Goal: Task Accomplishment & Management: Complete application form

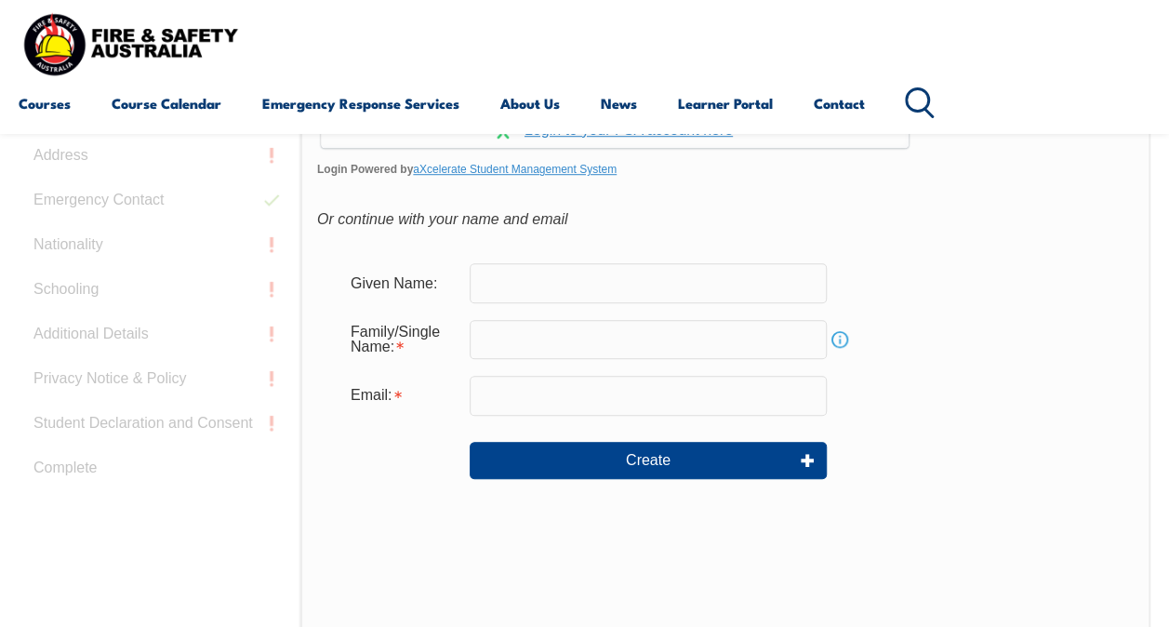
scroll to position [421, 0]
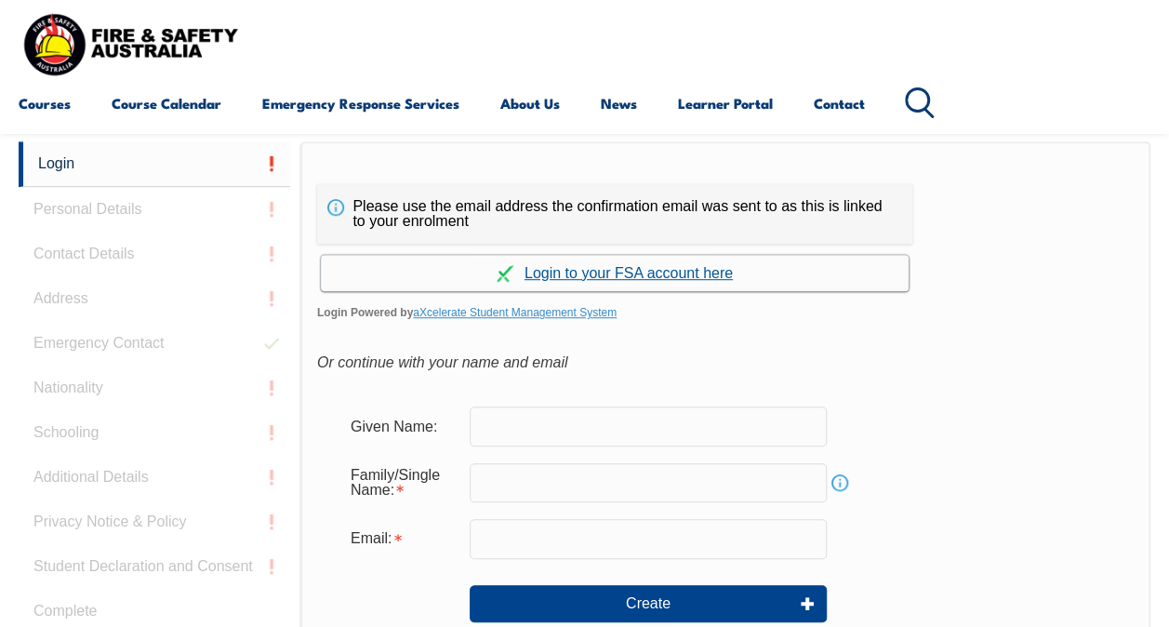
click at [612, 260] on link "Continue with aXcelerate" at bounding box center [615, 273] width 588 height 36
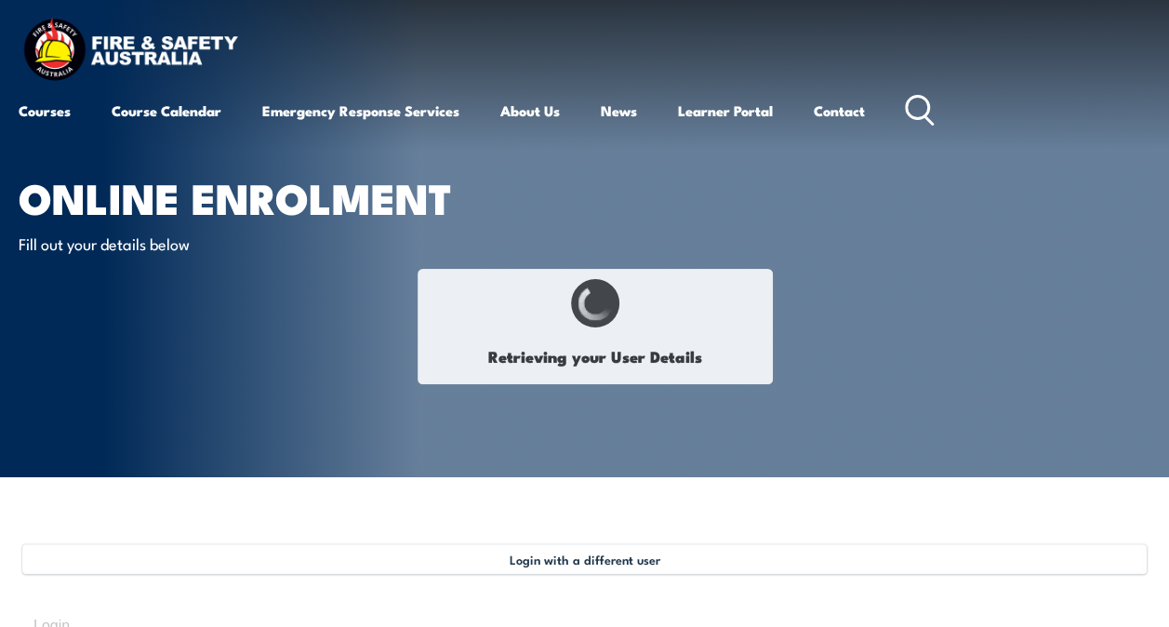
type input "Dannielle"
type input "Kiernan"
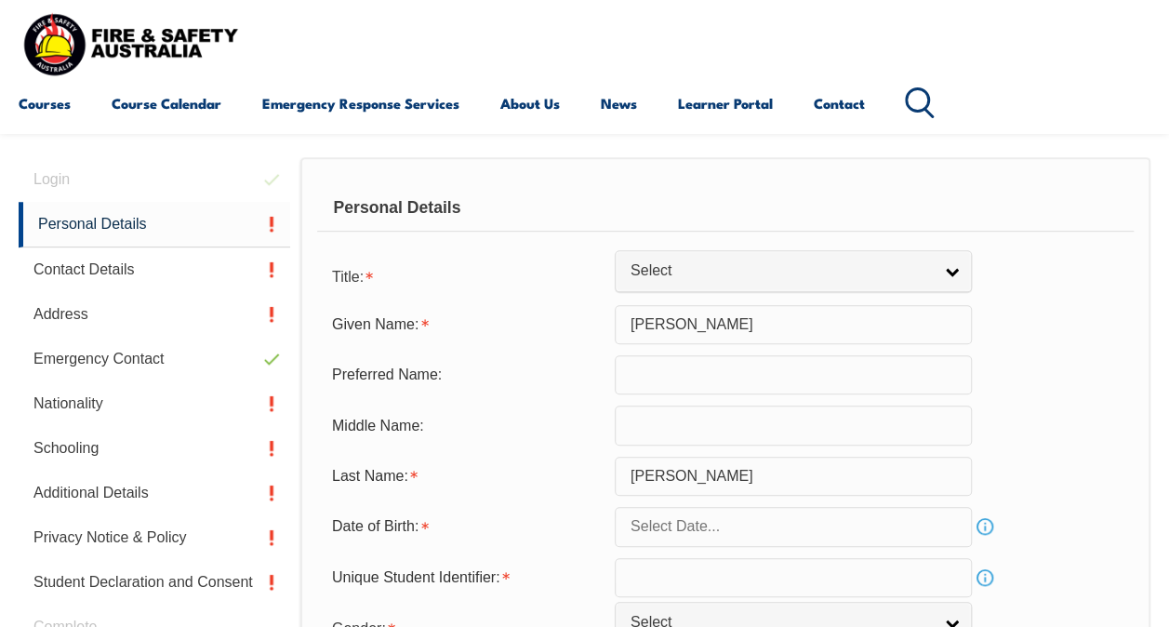
scroll to position [451, 0]
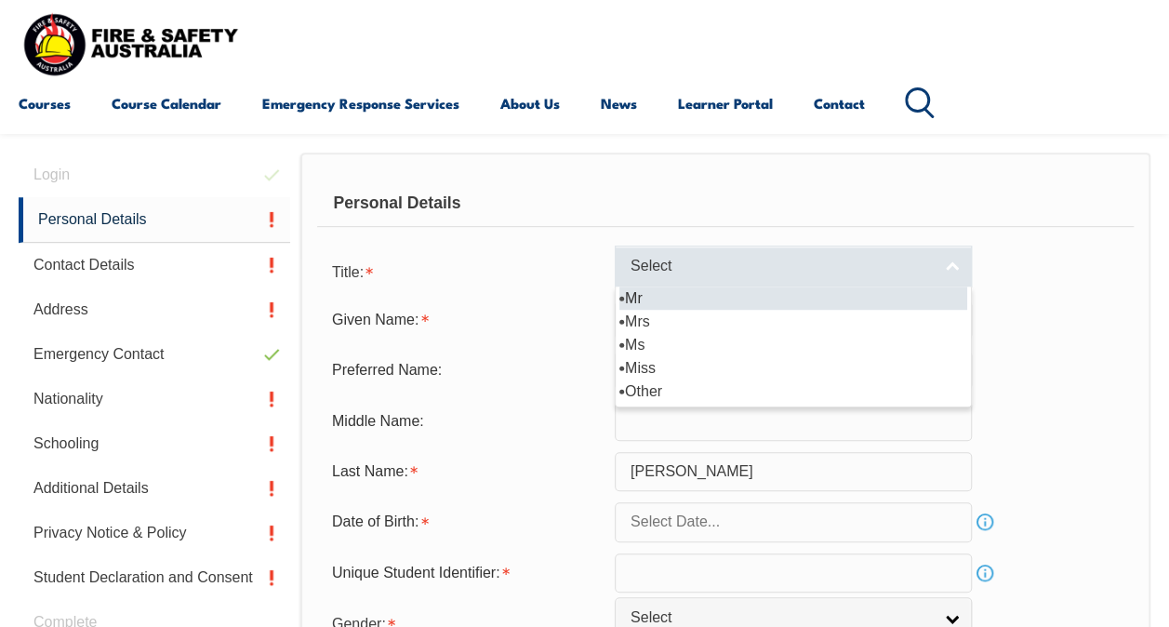
click at [661, 274] on span "Select" at bounding box center [780, 267] width 301 height 20
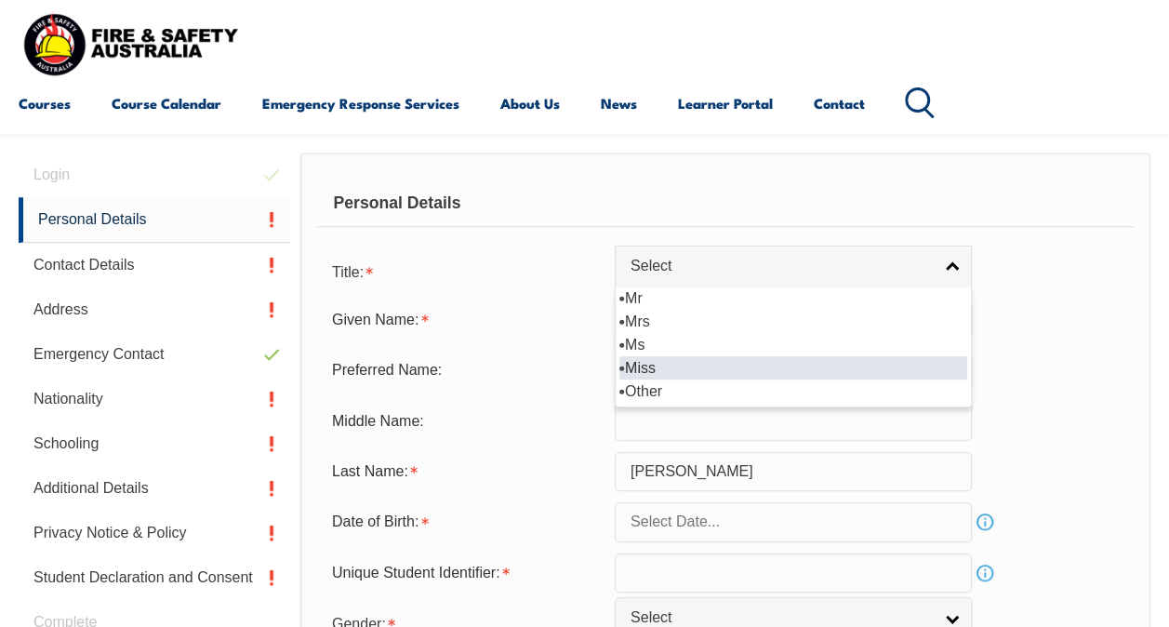
click at [655, 363] on li "Miss" at bounding box center [793, 367] width 348 height 23
select select "Miss"
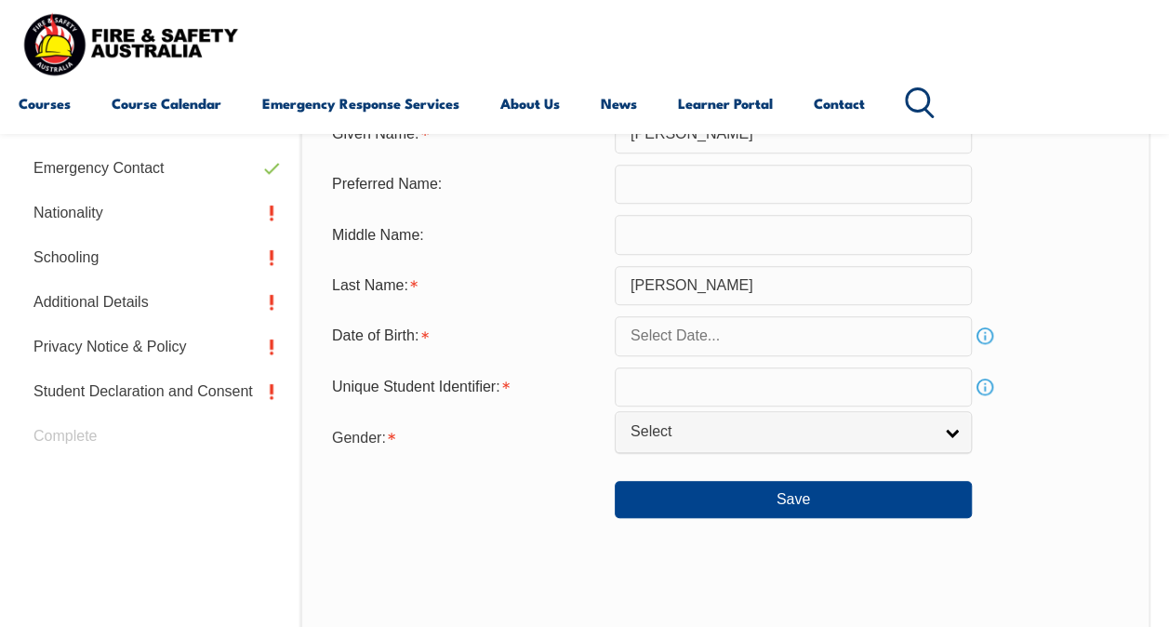
scroll to position [638, 0]
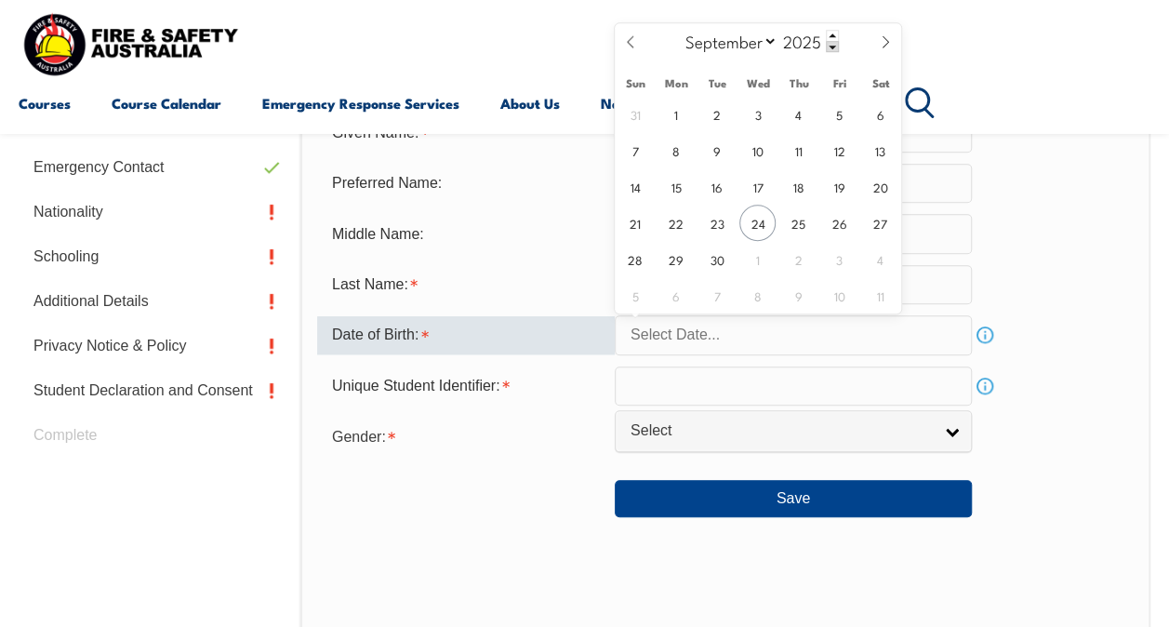
click at [652, 342] on input "text" at bounding box center [793, 334] width 357 height 39
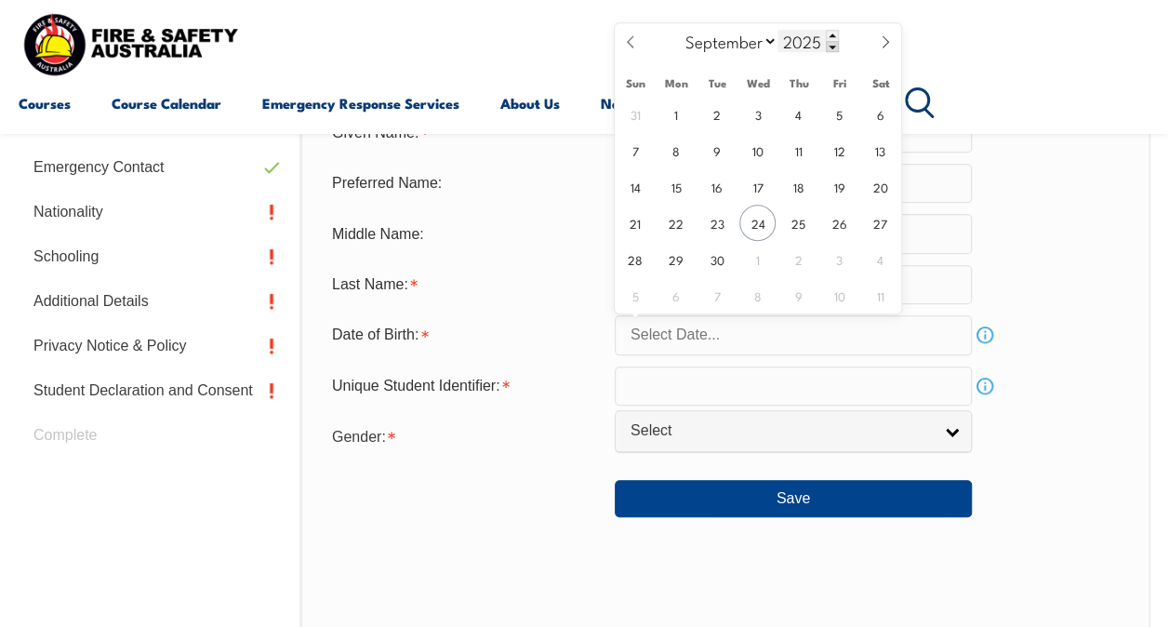
click at [822, 47] on input "2025" at bounding box center [807, 41] width 61 height 22
type input "1990"
click at [757, 39] on select "January February March April May June July August September October November De…" at bounding box center [727, 41] width 101 height 24
select select "0"
click at [677, 29] on select "January February March April May June July August September October November De…" at bounding box center [727, 41] width 101 height 24
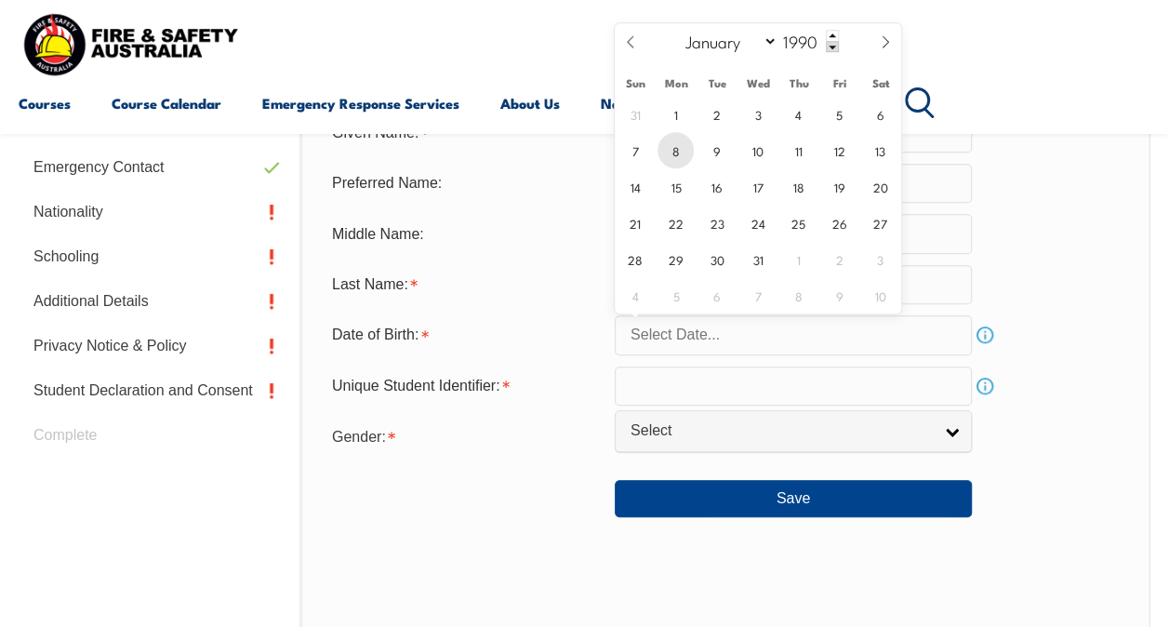
click at [675, 151] on span "8" at bounding box center [675, 150] width 36 height 36
type input "January 8, 1990"
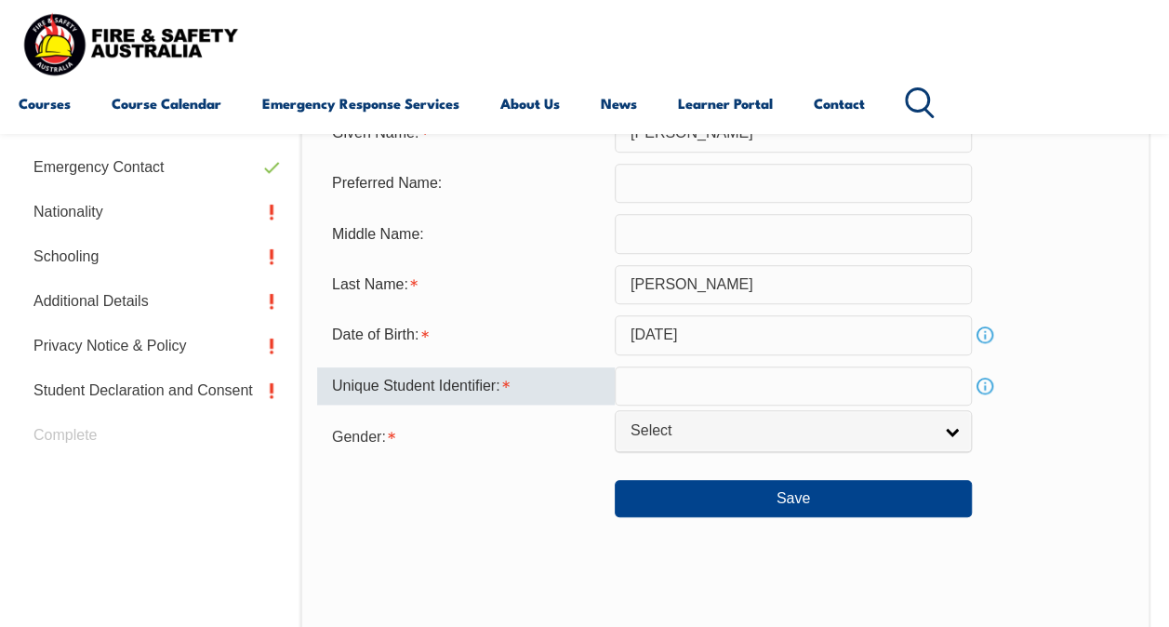
click at [744, 400] on input "text" at bounding box center [793, 385] width 357 height 39
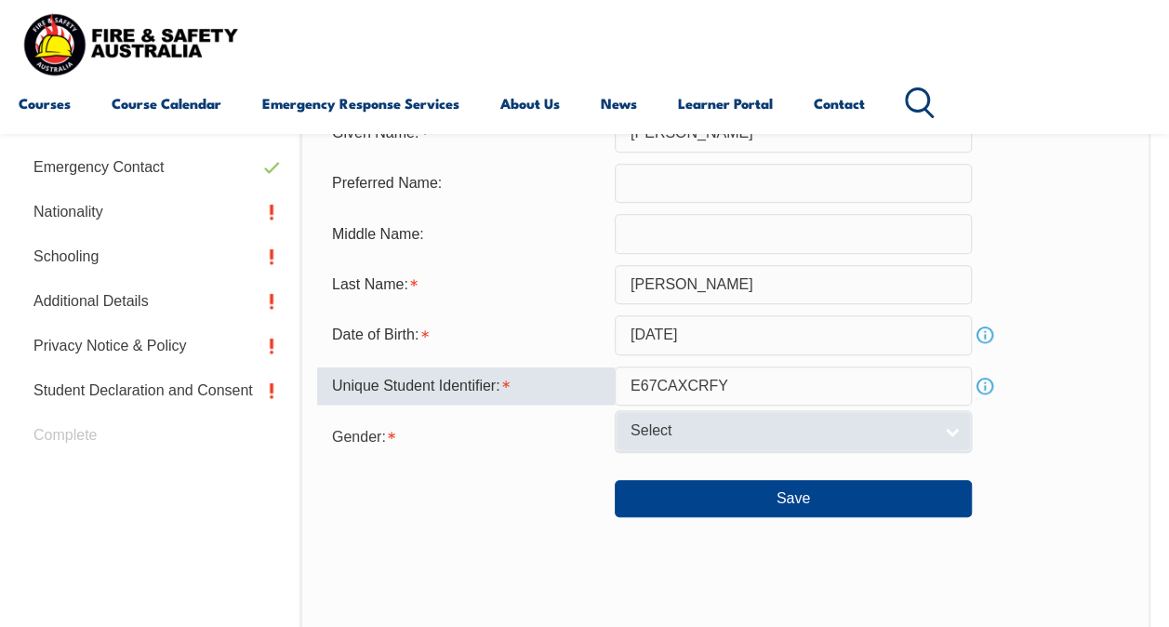
type input "E67CAXCRFY"
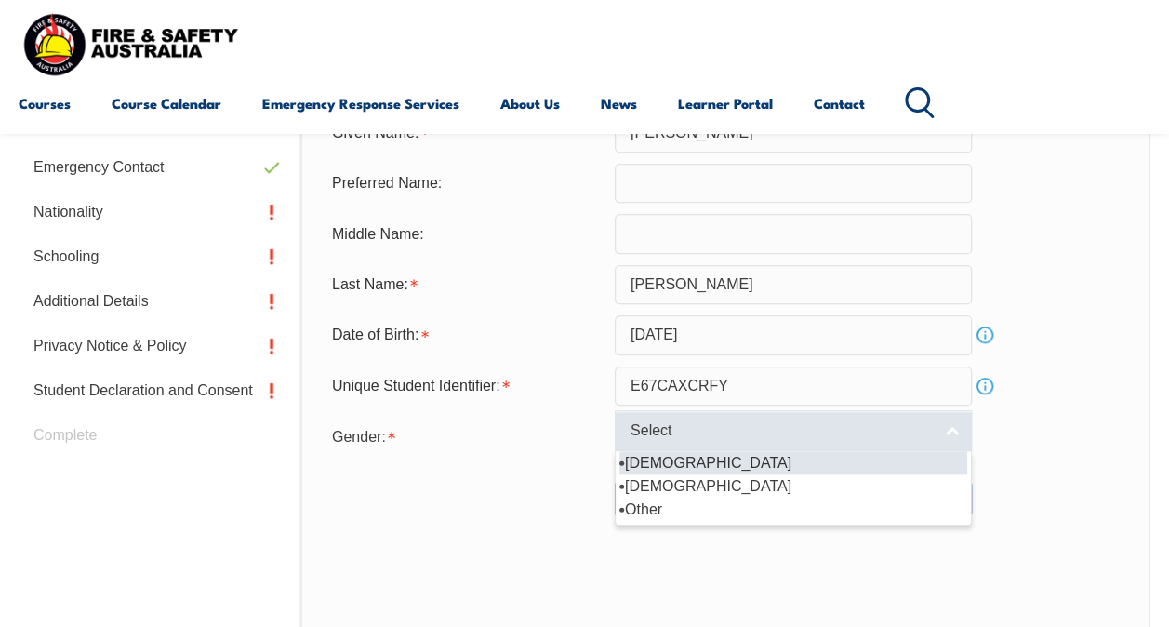
click at [645, 419] on link "Select" at bounding box center [793, 431] width 357 height 42
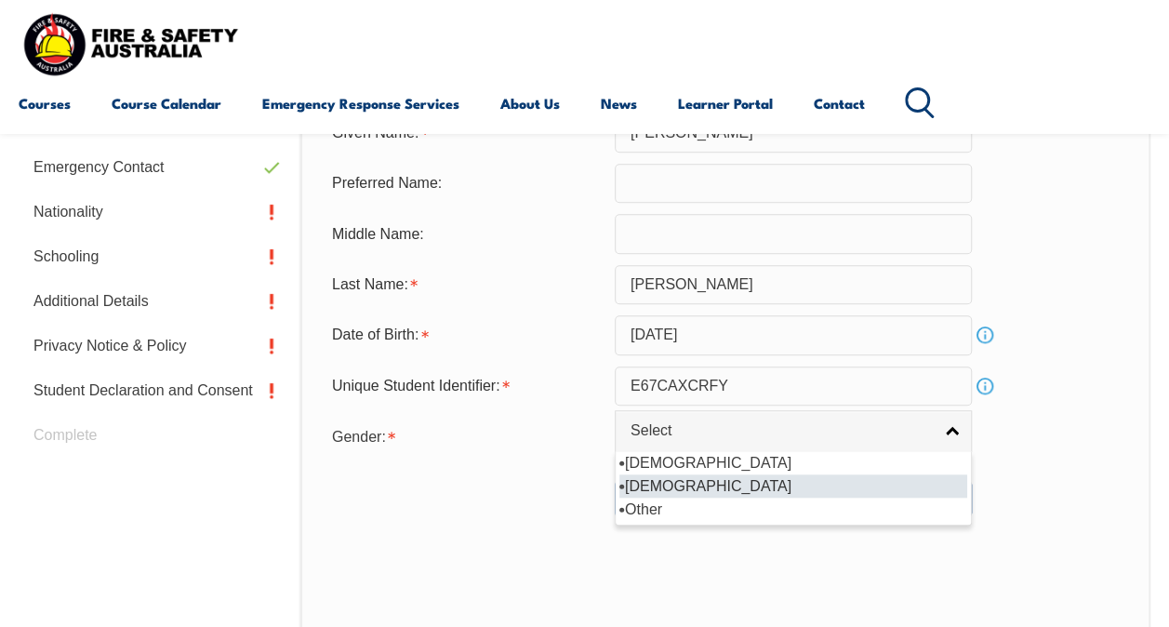
click at [655, 477] on li "[DEMOGRAPHIC_DATA]" at bounding box center [793, 485] width 348 height 23
select select "F"
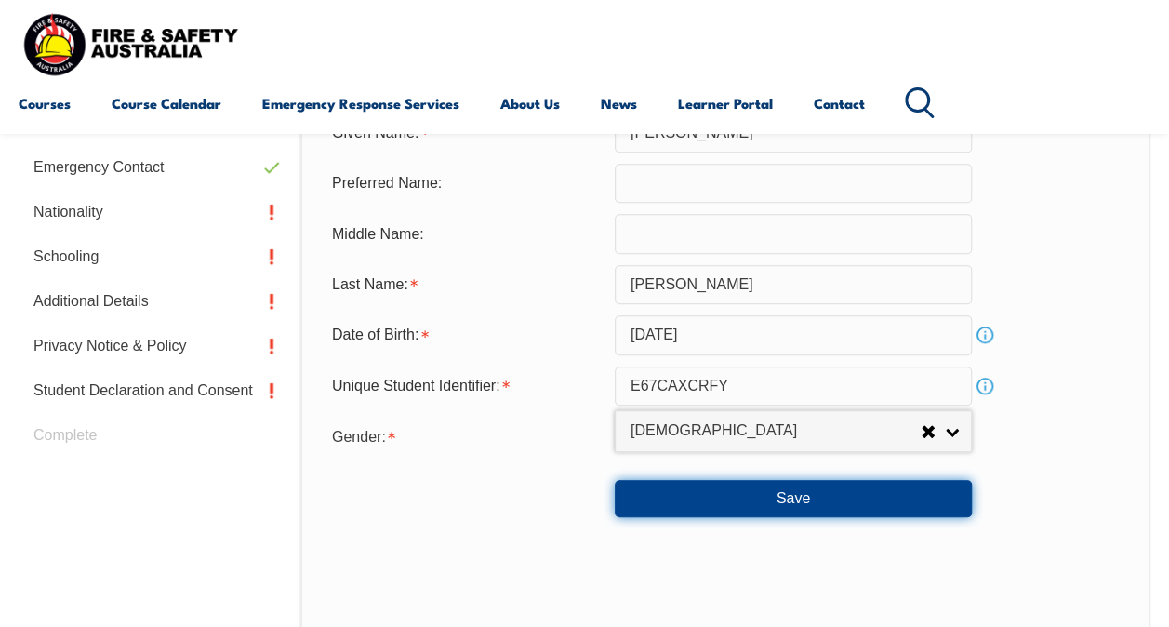
click at [662, 482] on button "Save" at bounding box center [793, 498] width 357 height 37
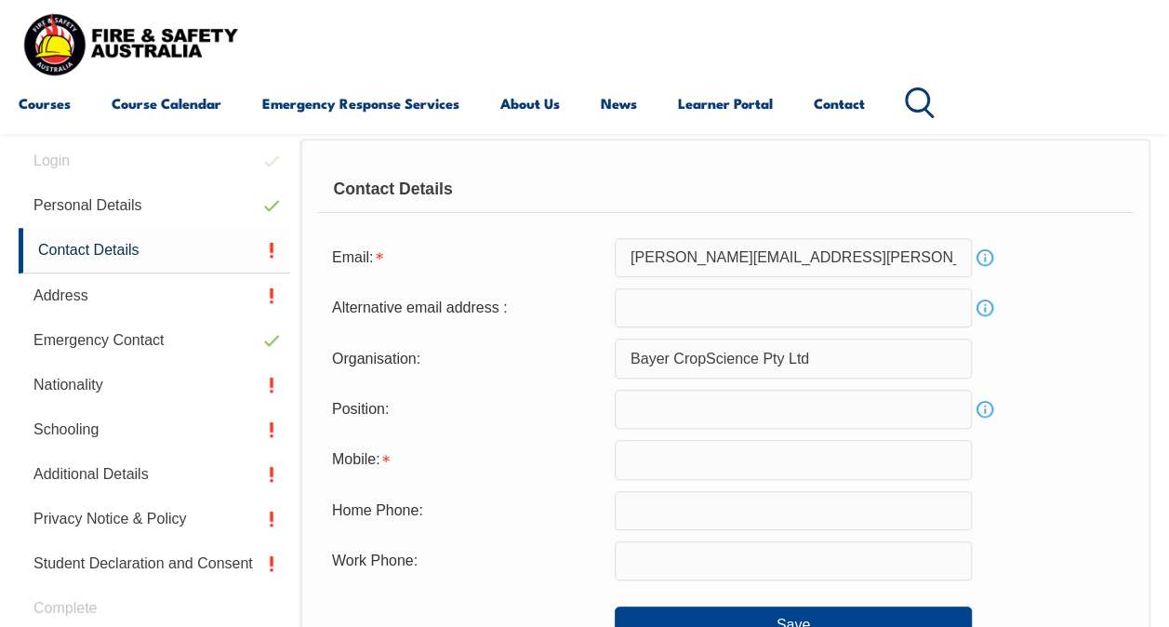
scroll to position [451, 0]
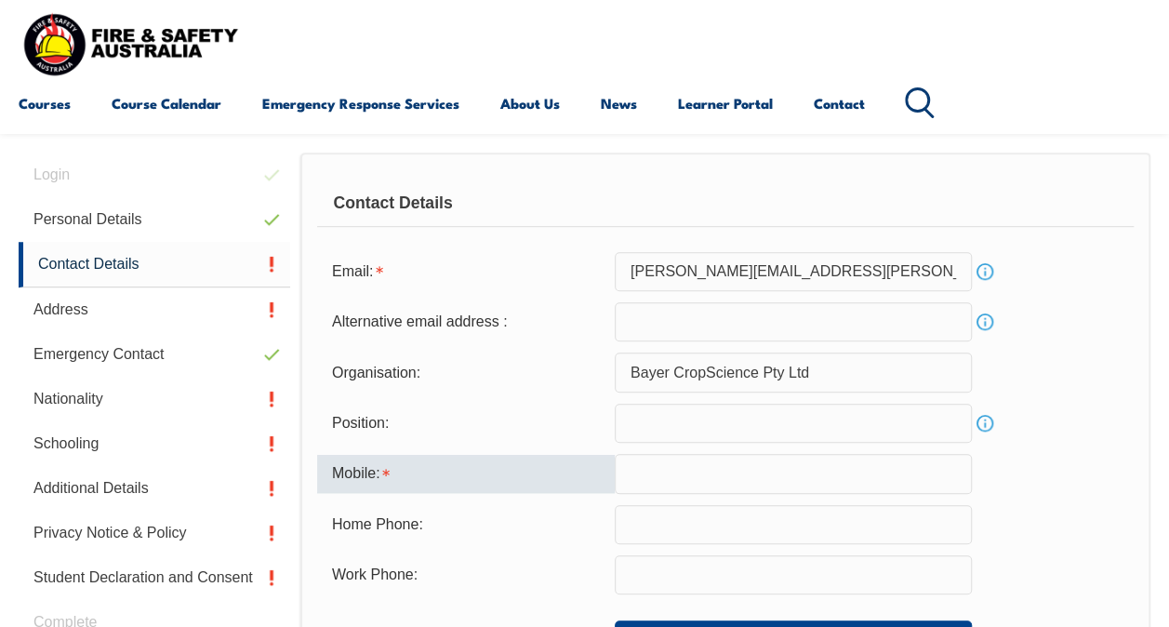
click at [662, 482] on input "text" at bounding box center [793, 473] width 357 height 39
type input "0436320492"
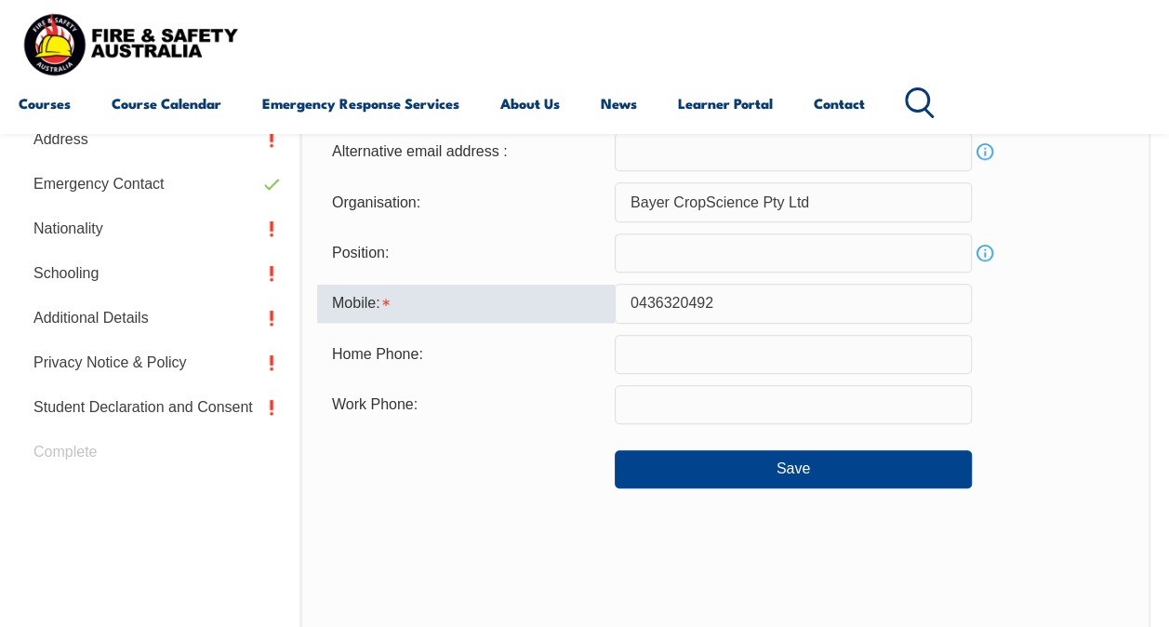
scroll to position [622, 0]
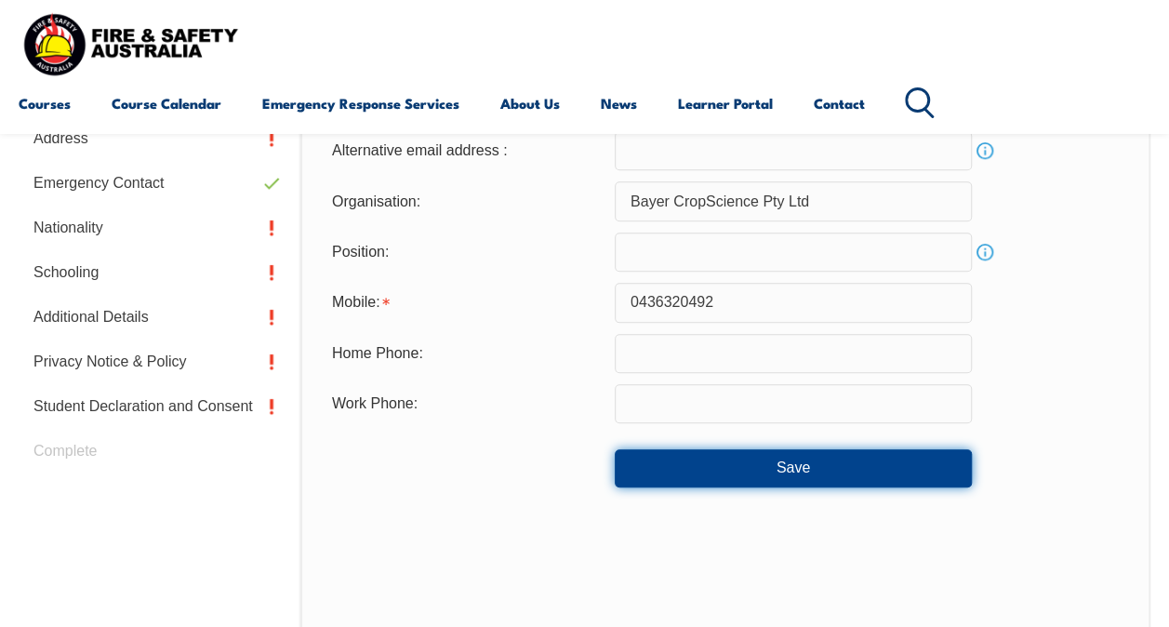
click at [660, 480] on button "Save" at bounding box center [793, 467] width 357 height 37
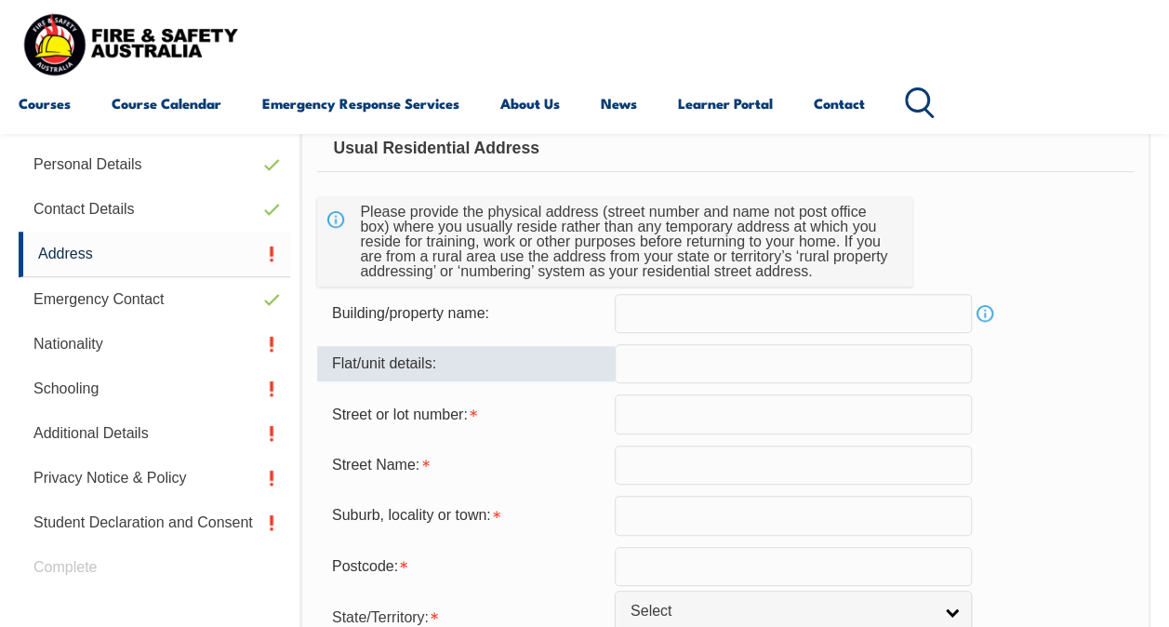
scroll to position [506, 0]
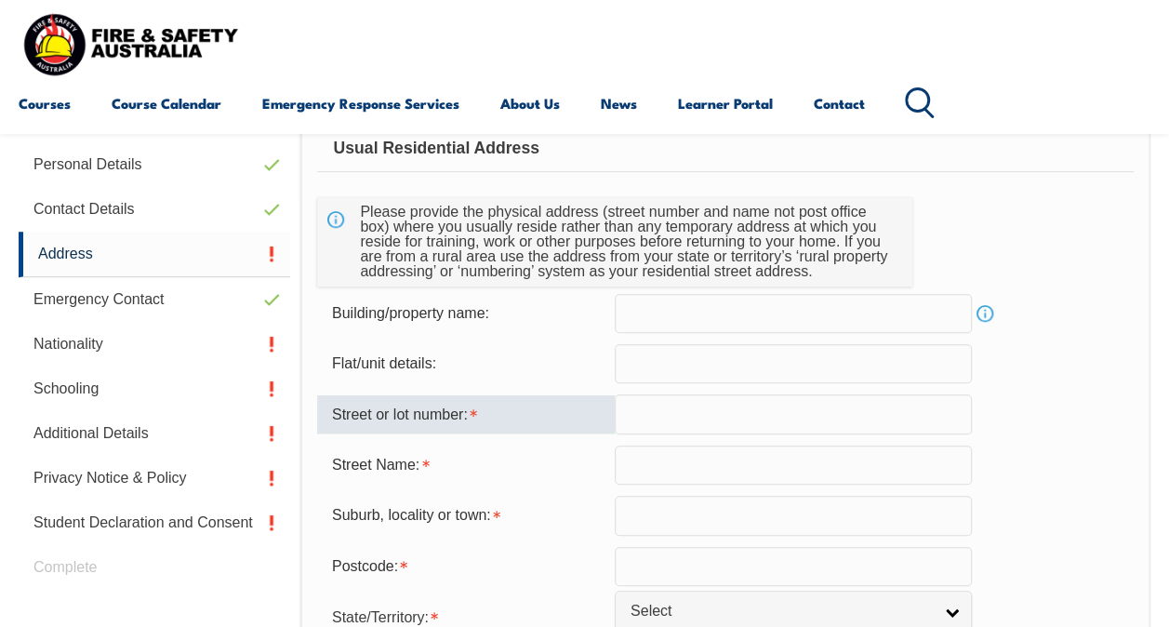
click at [660, 428] on input "text" at bounding box center [793, 413] width 357 height 39
type input "3"
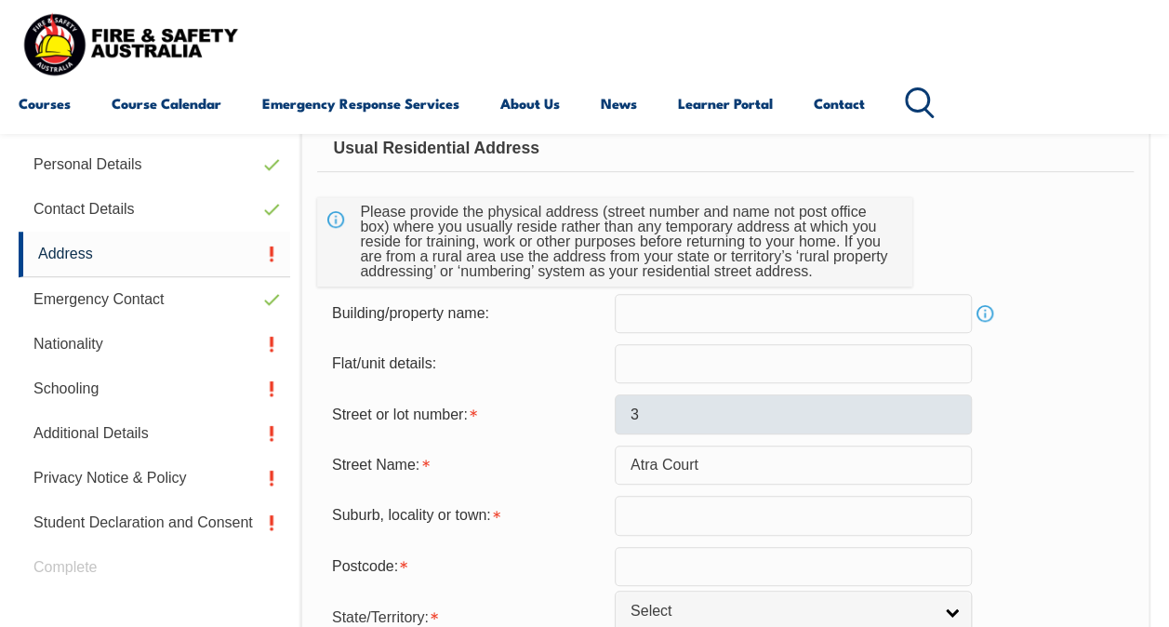
type input "Atra Court"
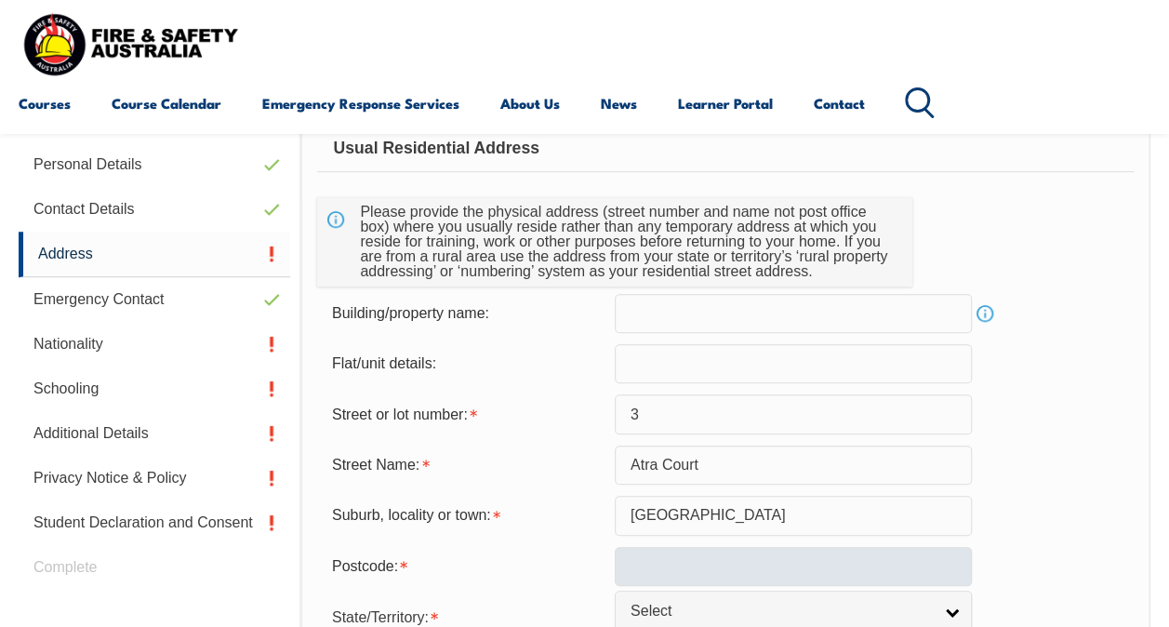
type input "Rochedale South"
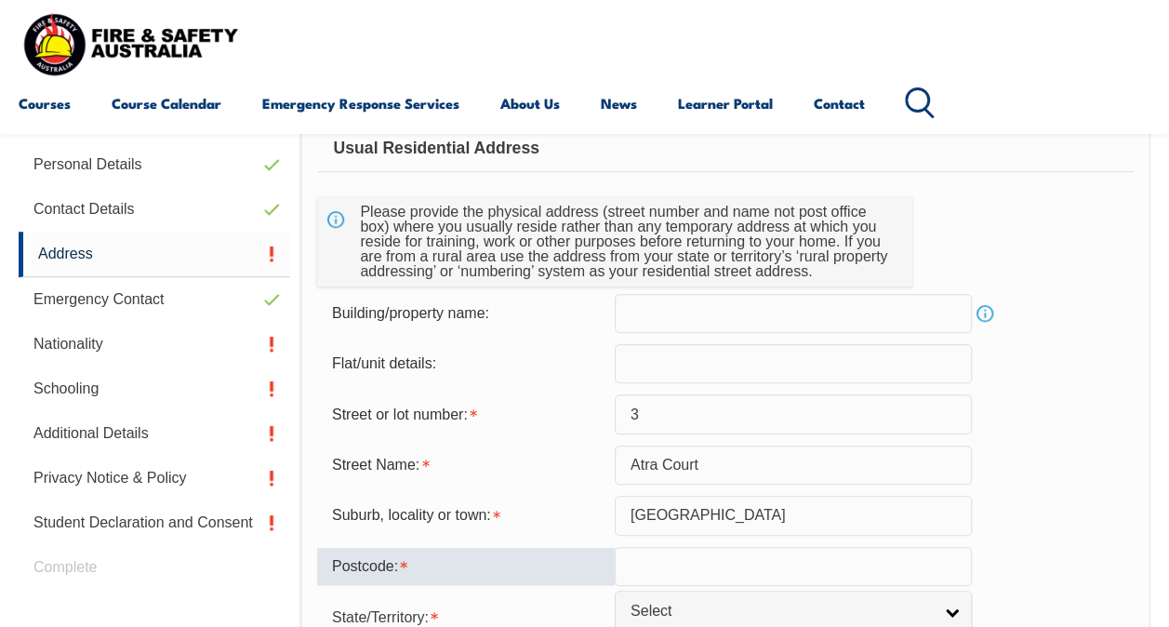
click at [669, 575] on input "text" at bounding box center [793, 566] width 357 height 39
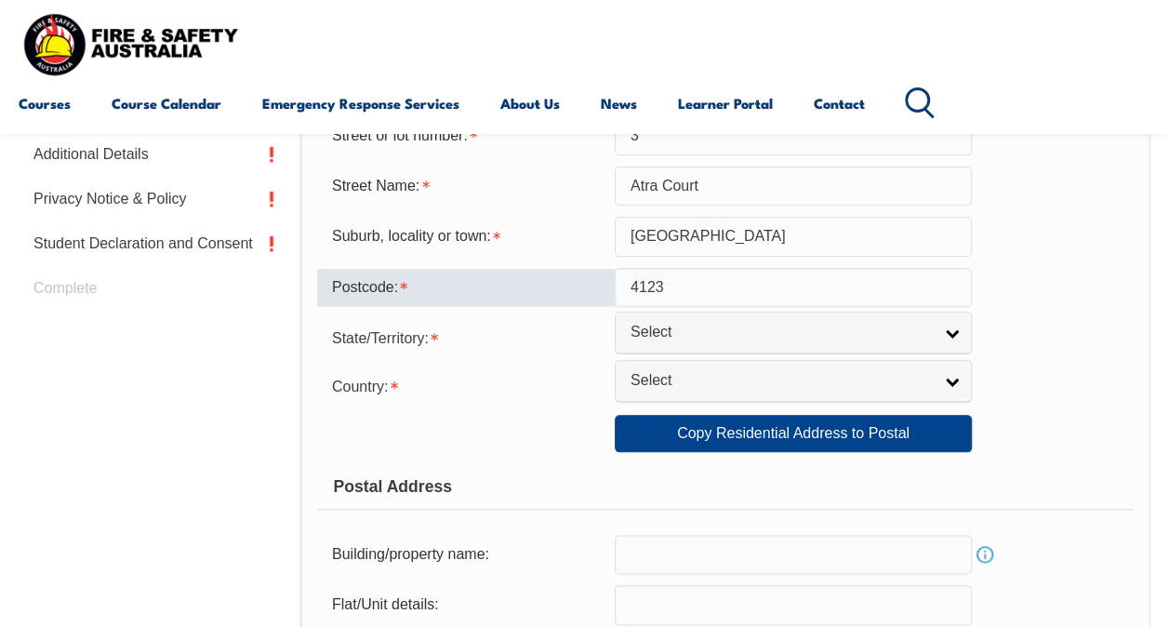
scroll to position [788, 0]
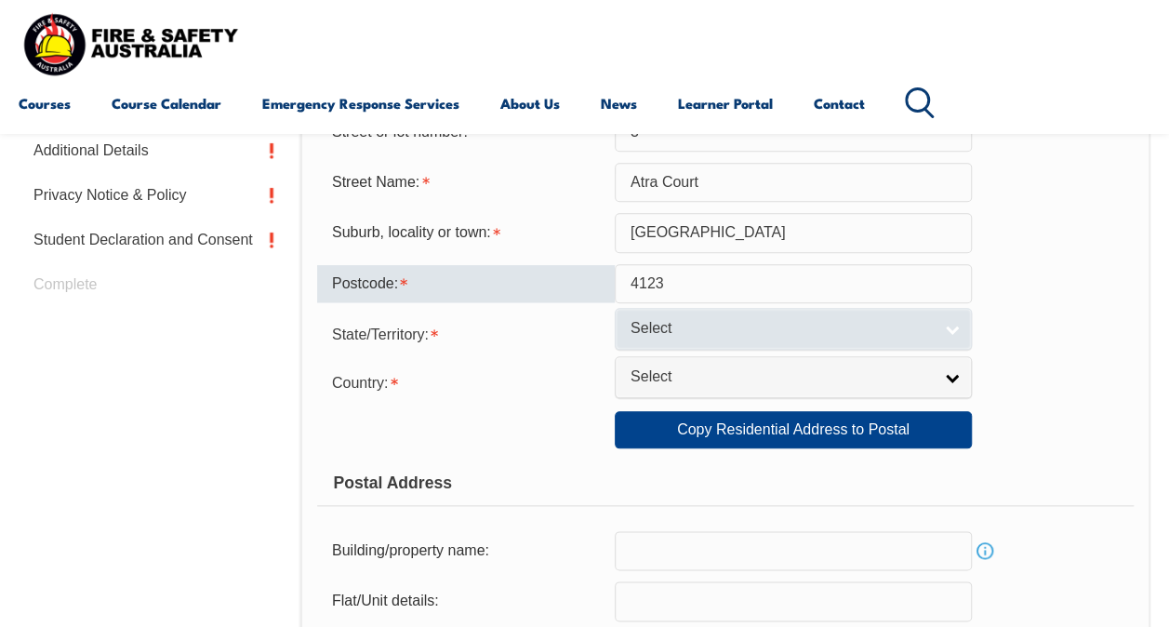
type input "4123"
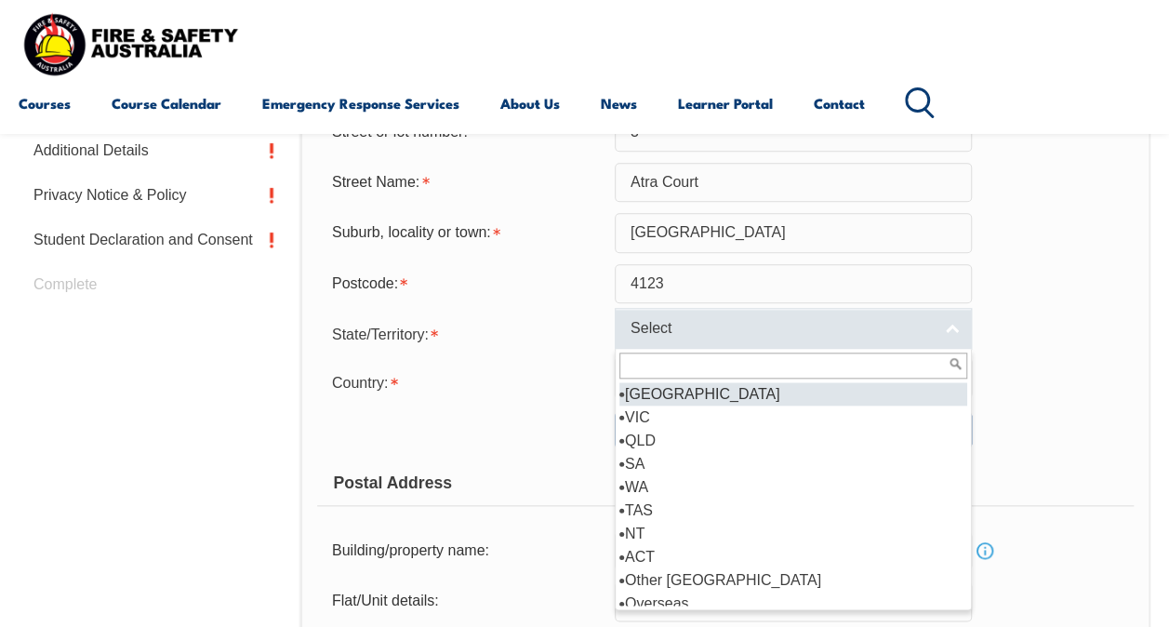
click at [721, 332] on span "Select" at bounding box center [780, 329] width 301 height 20
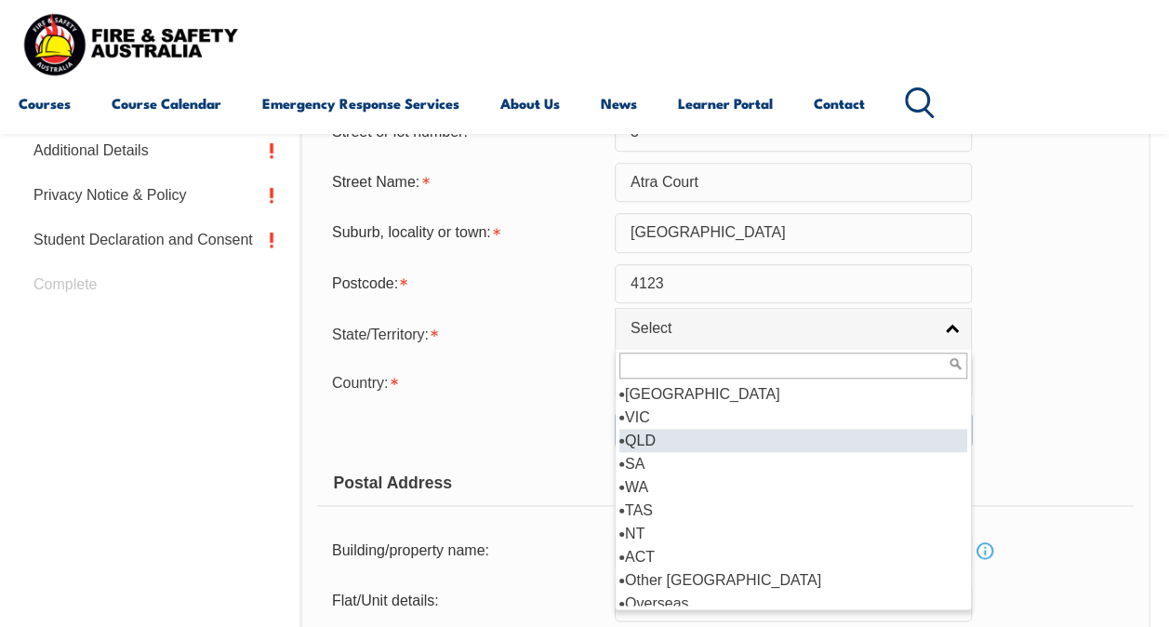
click at [717, 438] on li "QLD" at bounding box center [793, 440] width 348 height 23
select select "QLD"
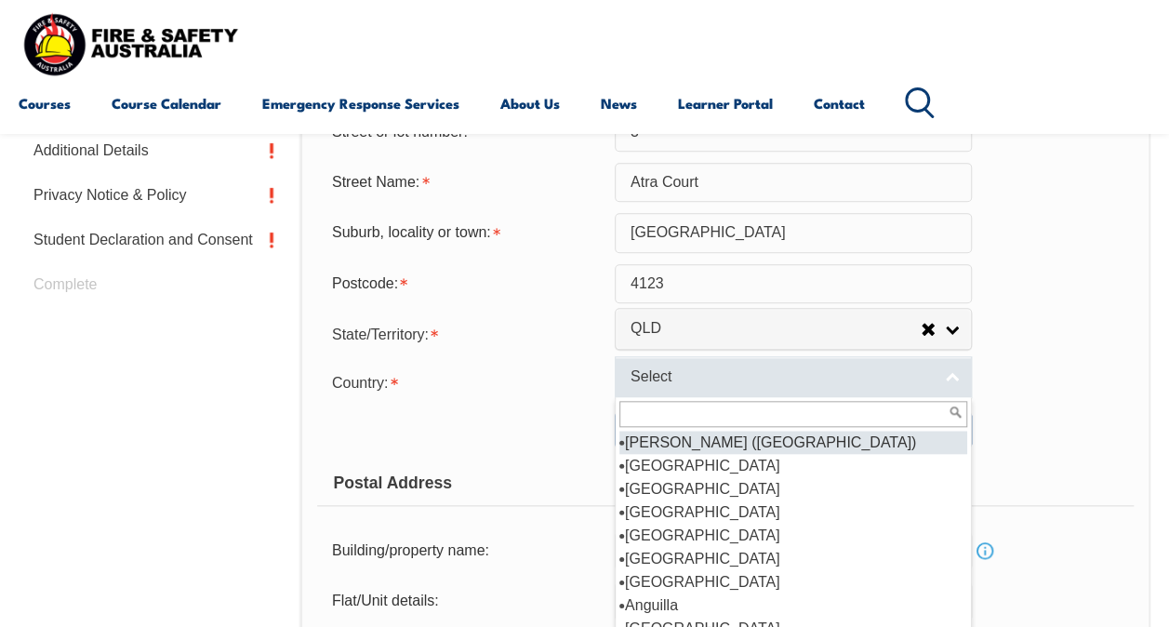
click at [683, 367] on span "Select" at bounding box center [780, 377] width 301 height 20
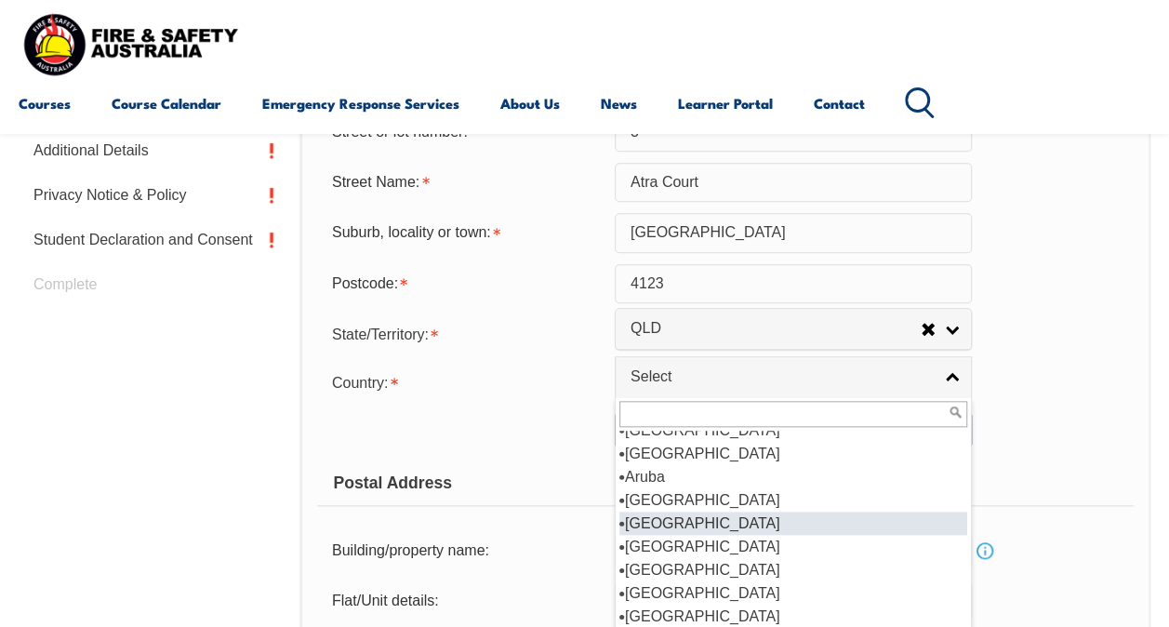
scroll to position [245, 0]
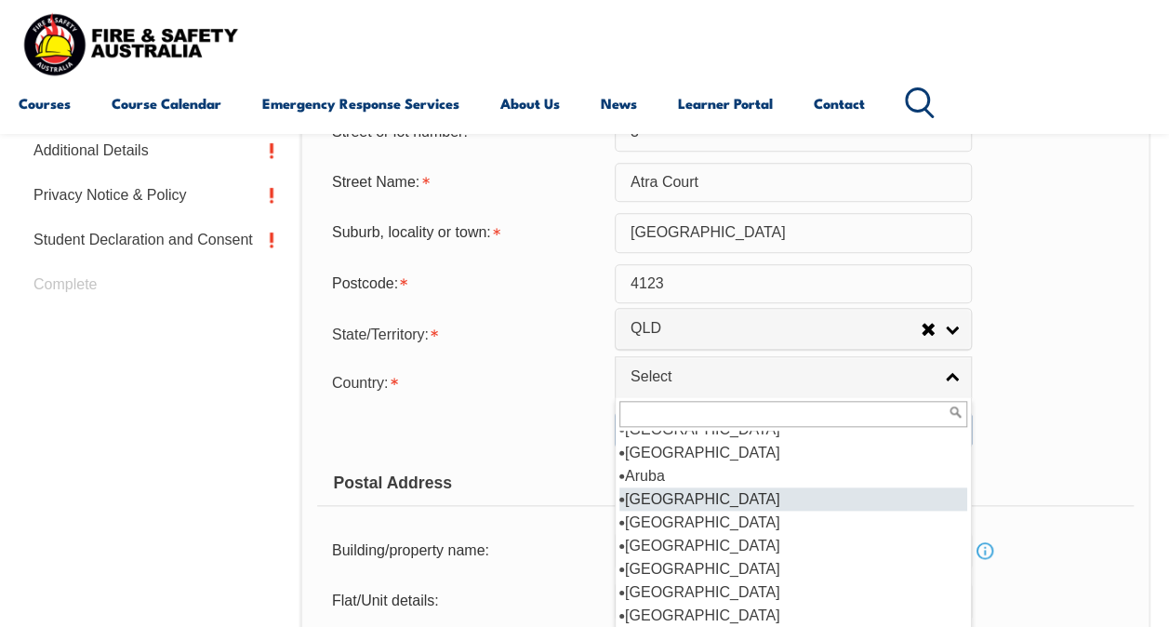
click at [677, 499] on li "[GEOGRAPHIC_DATA]" at bounding box center [793, 498] width 348 height 23
select select "1101"
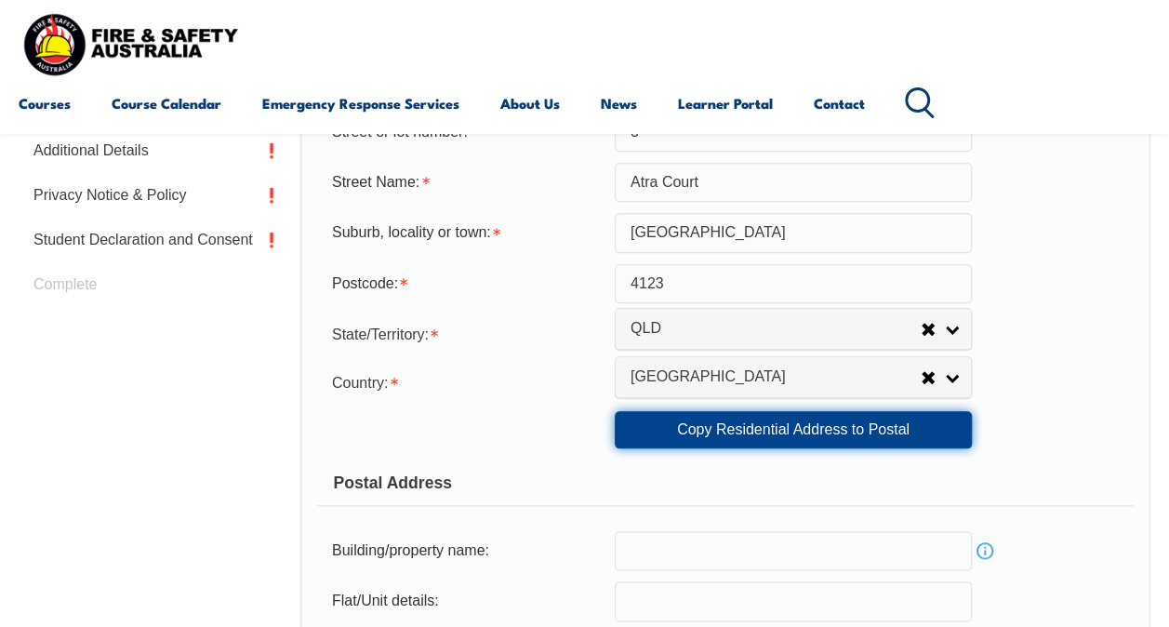
click at [642, 444] on link "Copy Residential Address to Postal" at bounding box center [793, 429] width 357 height 37
type input "3"
type input "Atra Court"
type input "Rochedale South"
select select "QLD"
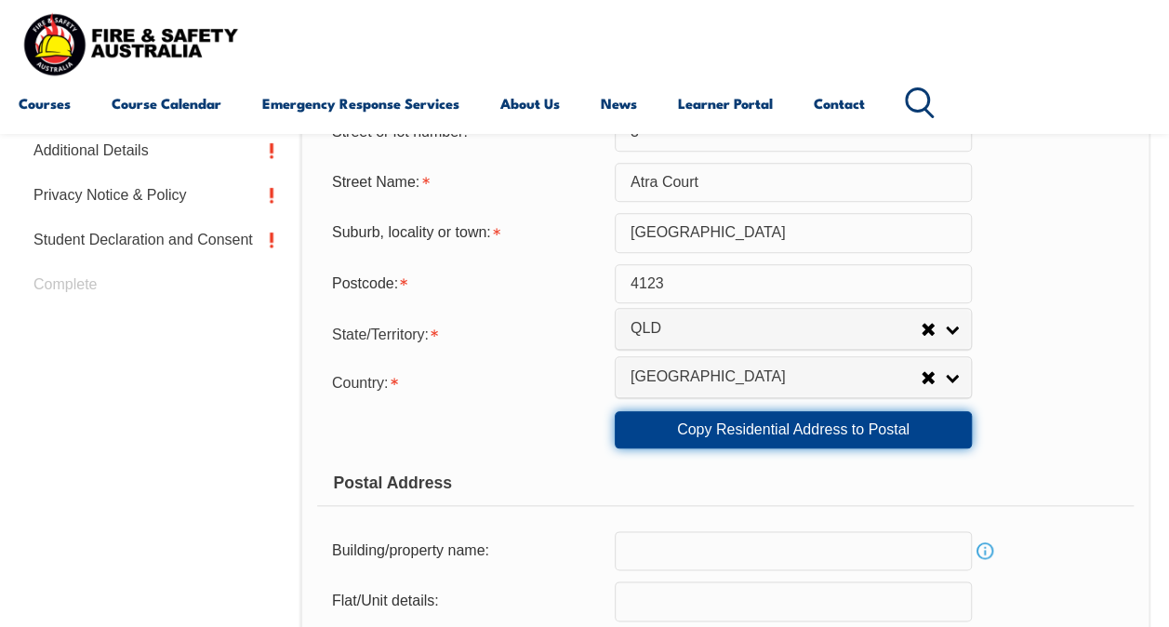
type input "4123"
select select "1101"
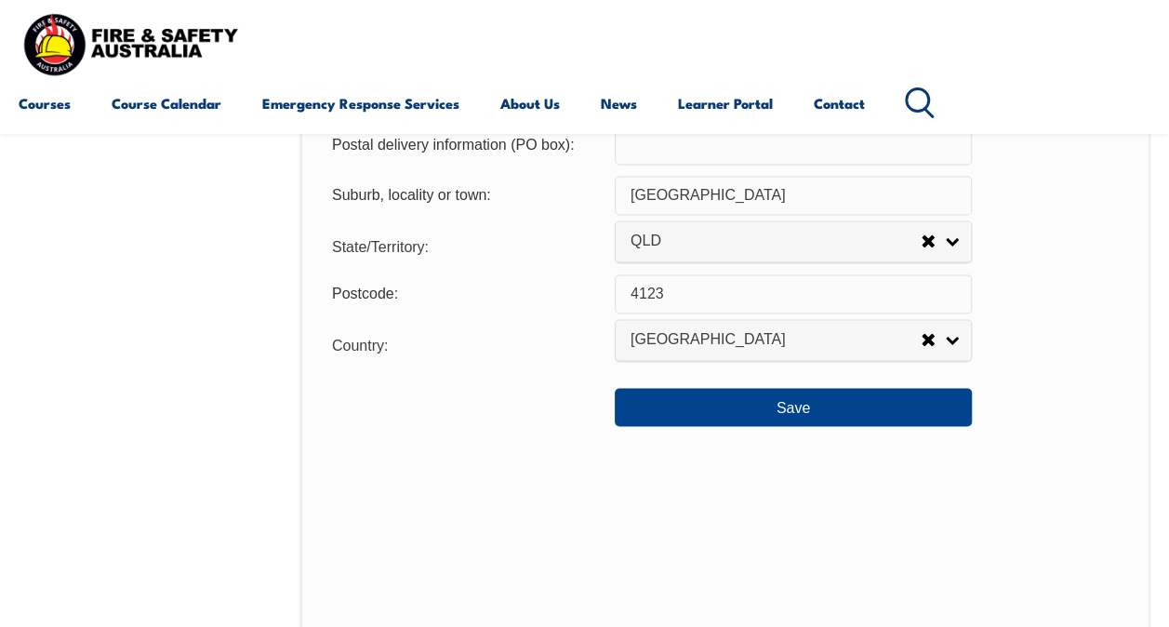
scroll to position [1398, 0]
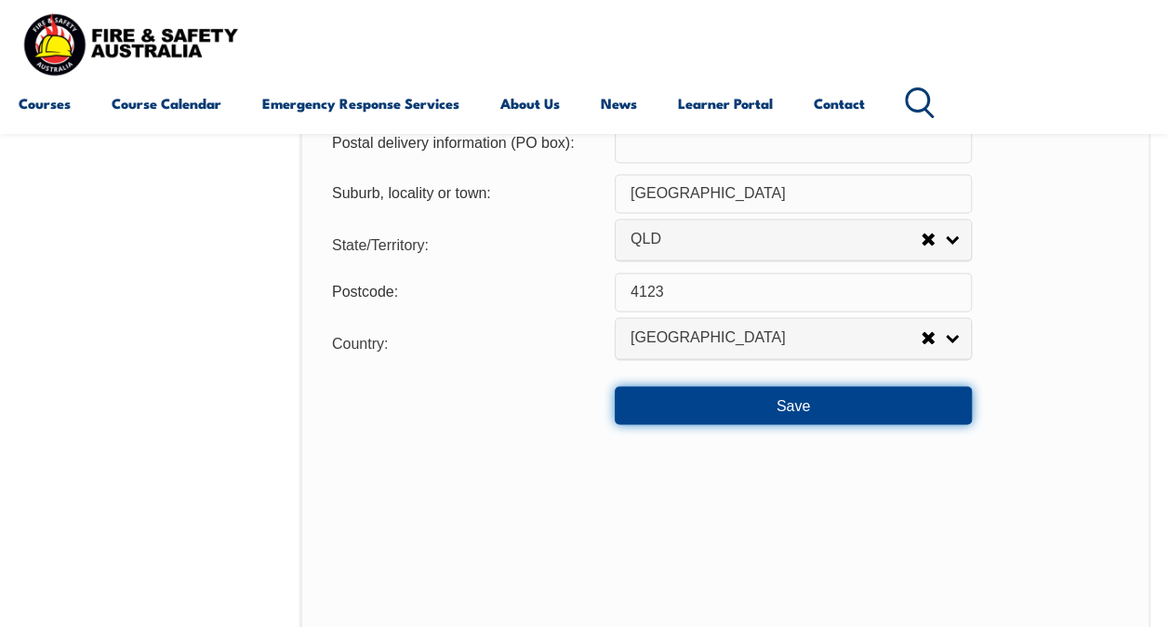
click at [663, 407] on button "Save" at bounding box center [793, 404] width 357 height 37
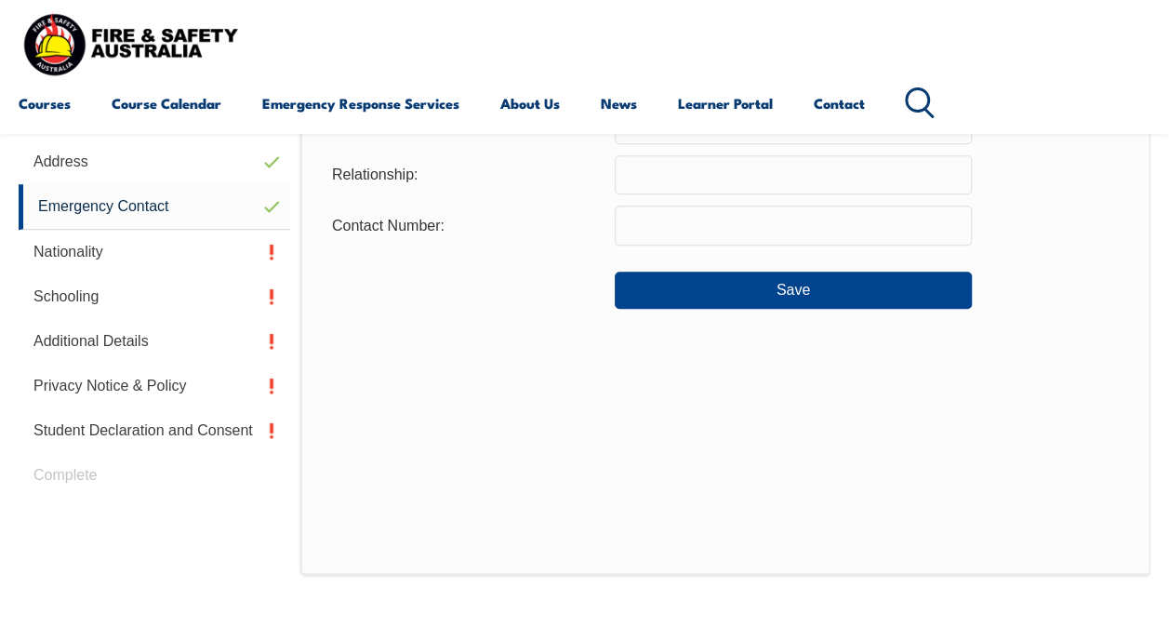
scroll to position [450, 0]
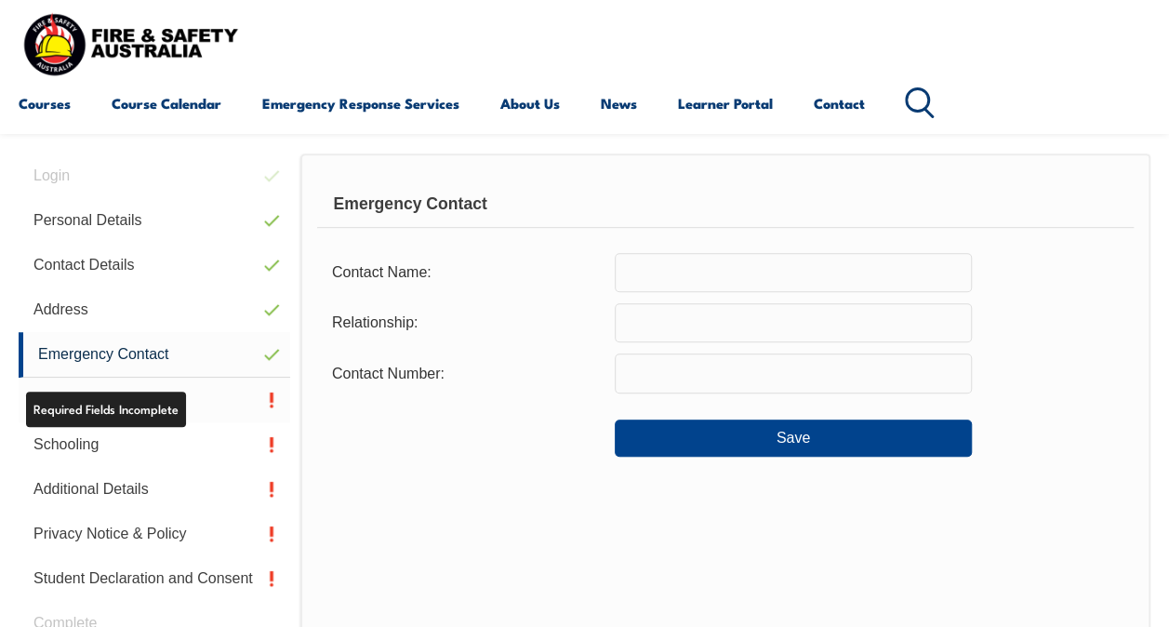
click at [184, 399] on link "Nationality" at bounding box center [154, 399] width 271 height 45
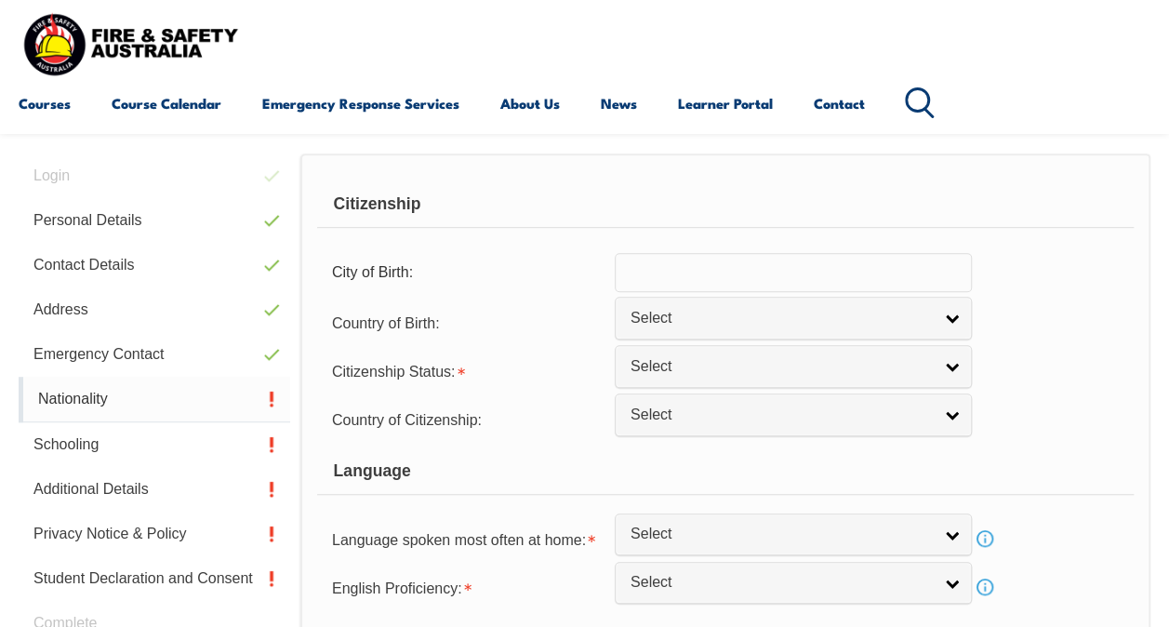
scroll to position [451, 0]
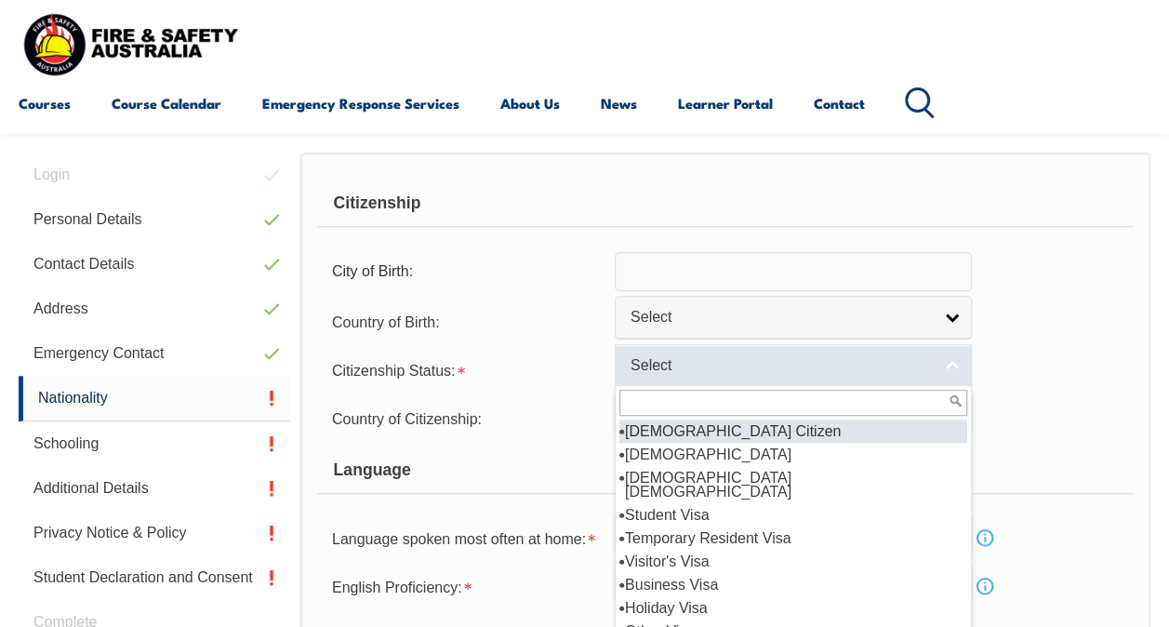
click at [708, 367] on span "Select" at bounding box center [780, 366] width 301 height 20
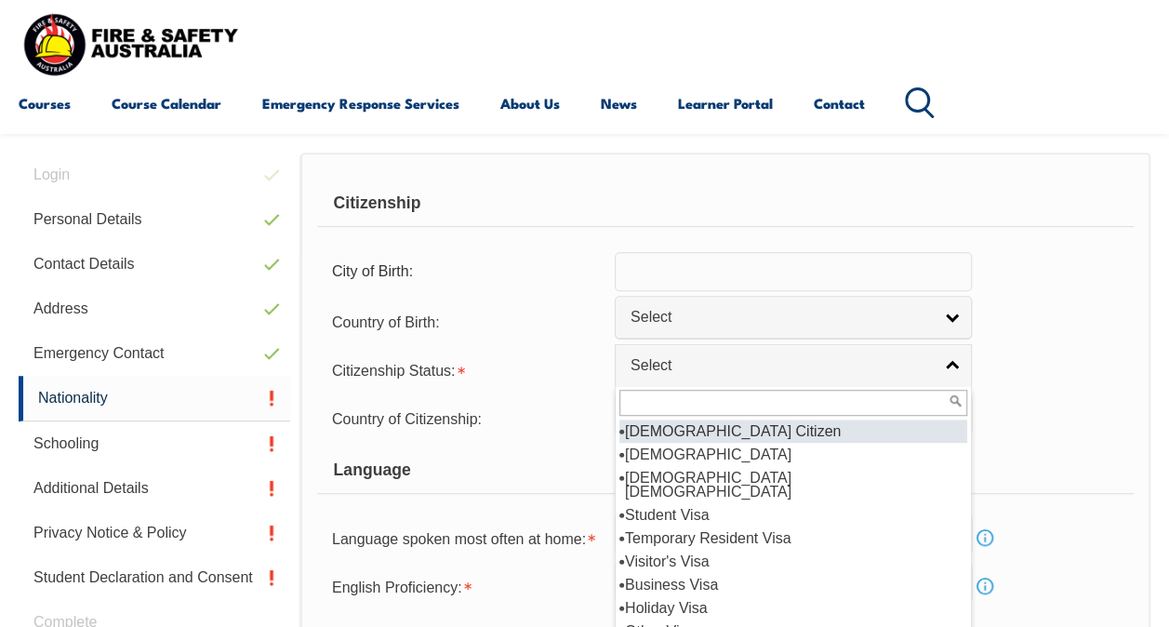
click at [688, 430] on li "[DEMOGRAPHIC_DATA] Citizen" at bounding box center [793, 430] width 348 height 23
select select "1"
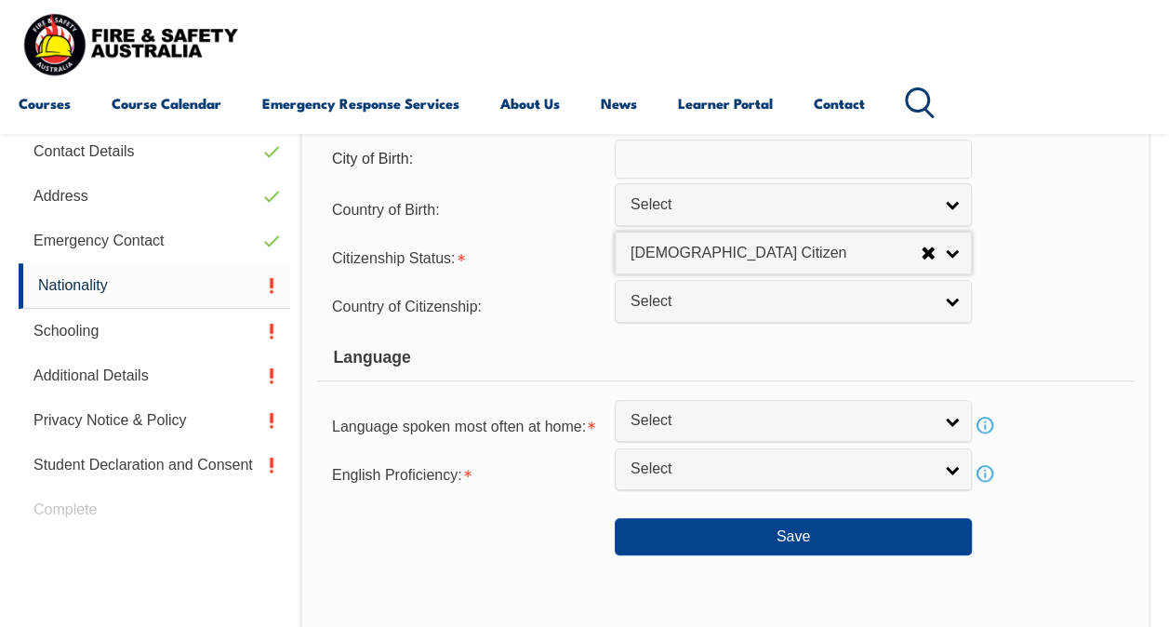
scroll to position [602, 0]
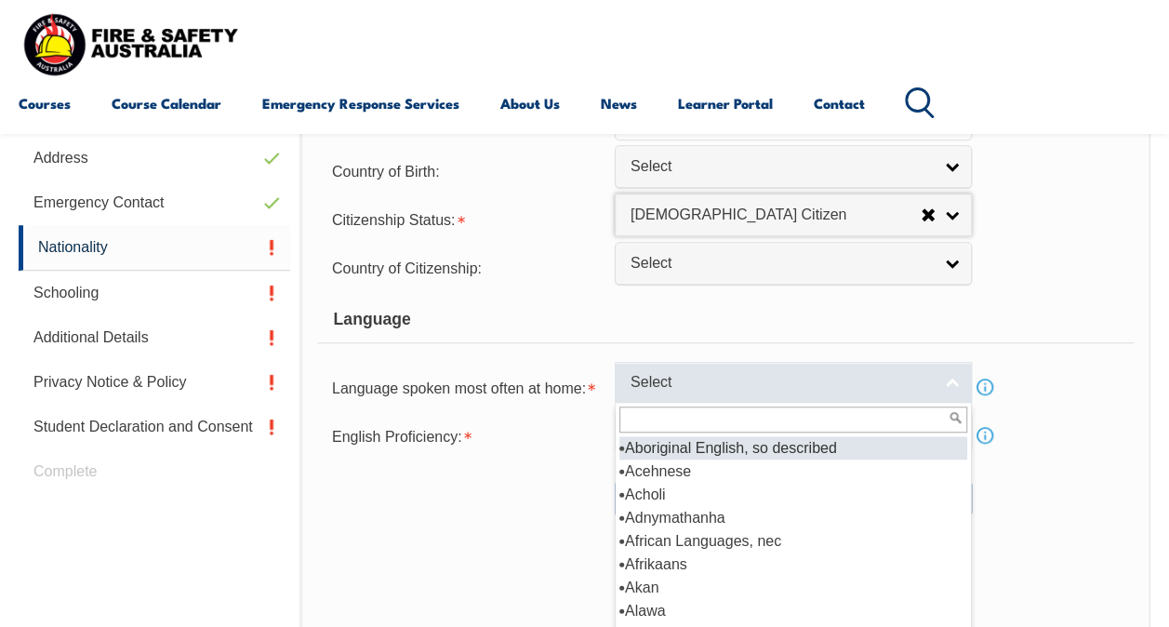
click at [667, 385] on span "Select" at bounding box center [780, 383] width 301 height 20
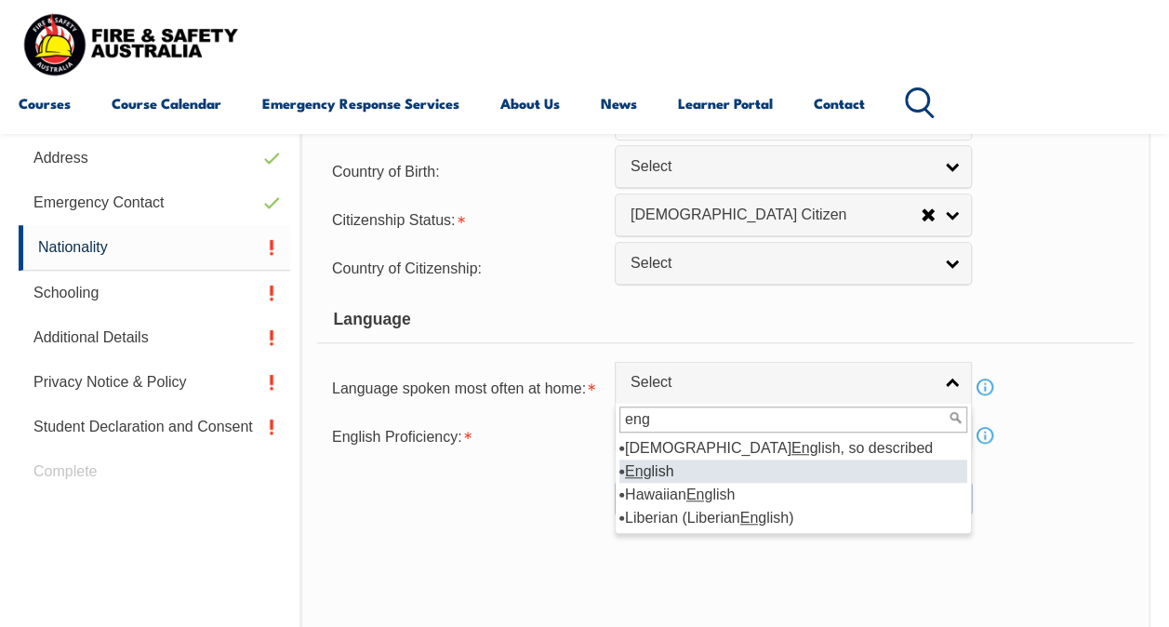
type input "eng"
click at [666, 473] on li "Eng lish" at bounding box center [793, 470] width 348 height 23
select select "1201"
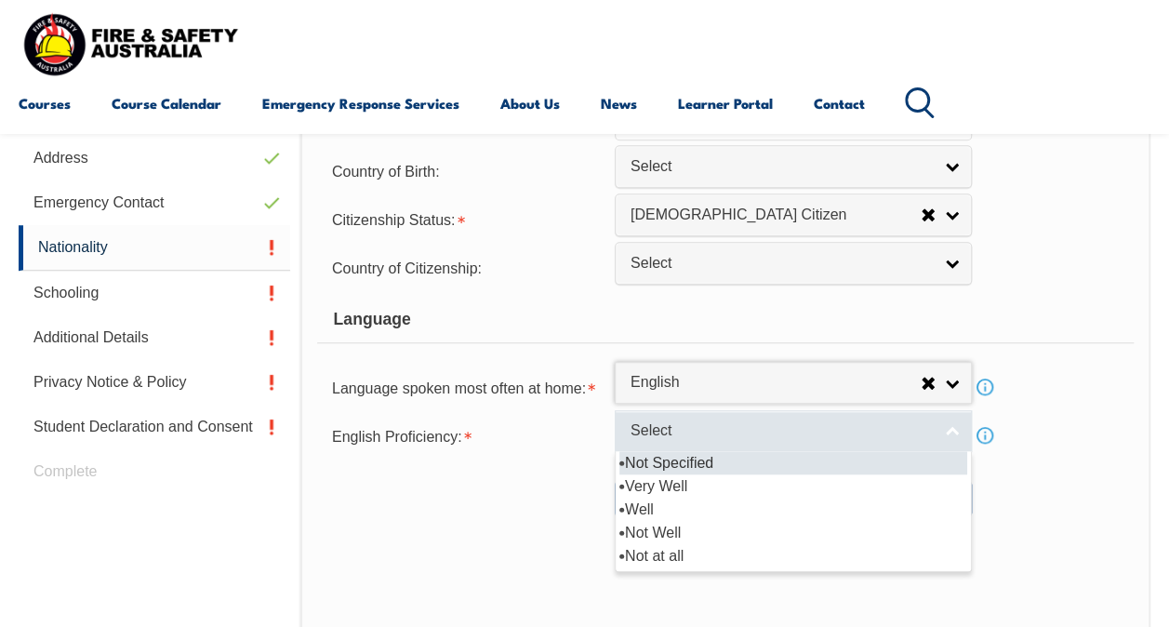
click at [667, 435] on span "Select" at bounding box center [780, 431] width 301 height 20
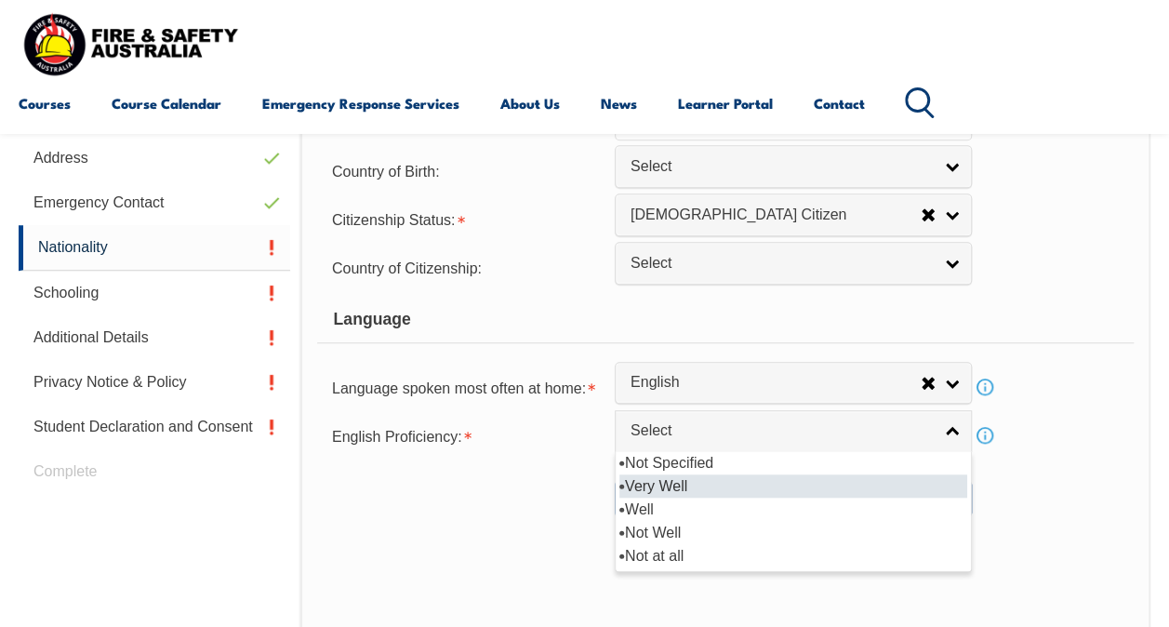
click at [664, 474] on li "Very Well" at bounding box center [793, 485] width 348 height 23
select select "1"
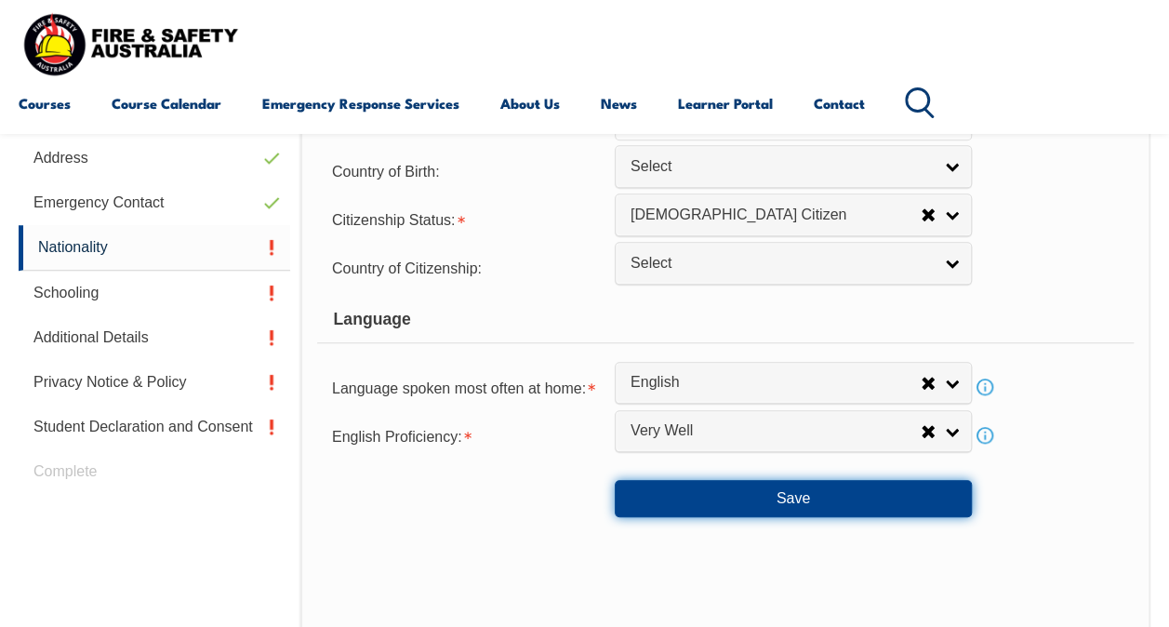
click at [668, 496] on button "Save" at bounding box center [793, 498] width 357 height 37
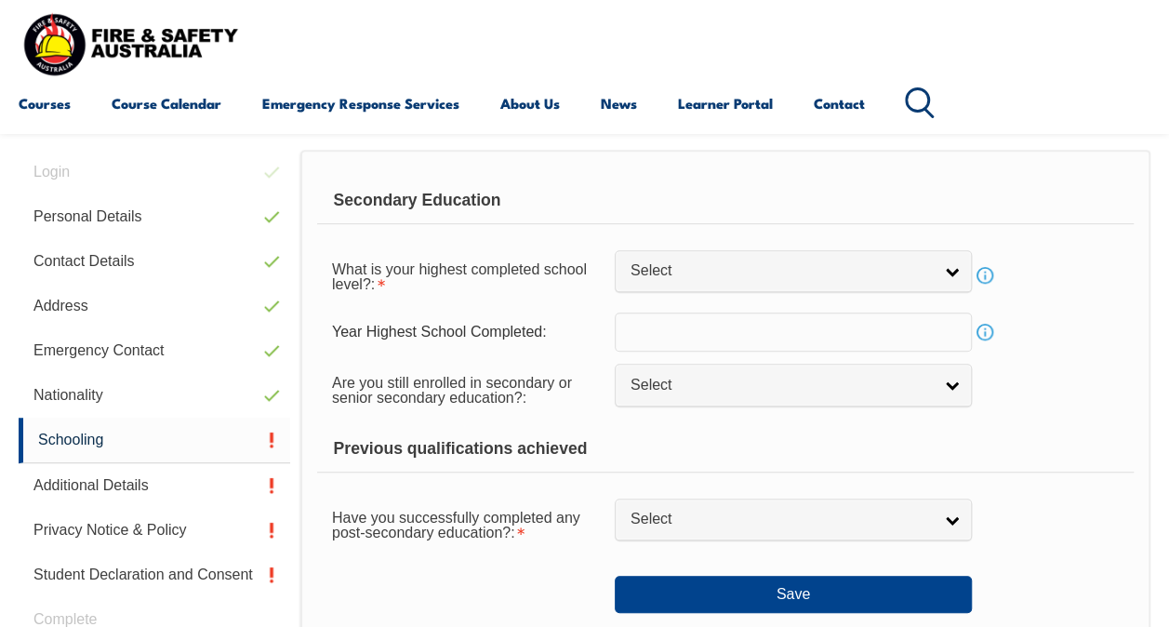
scroll to position [450, 0]
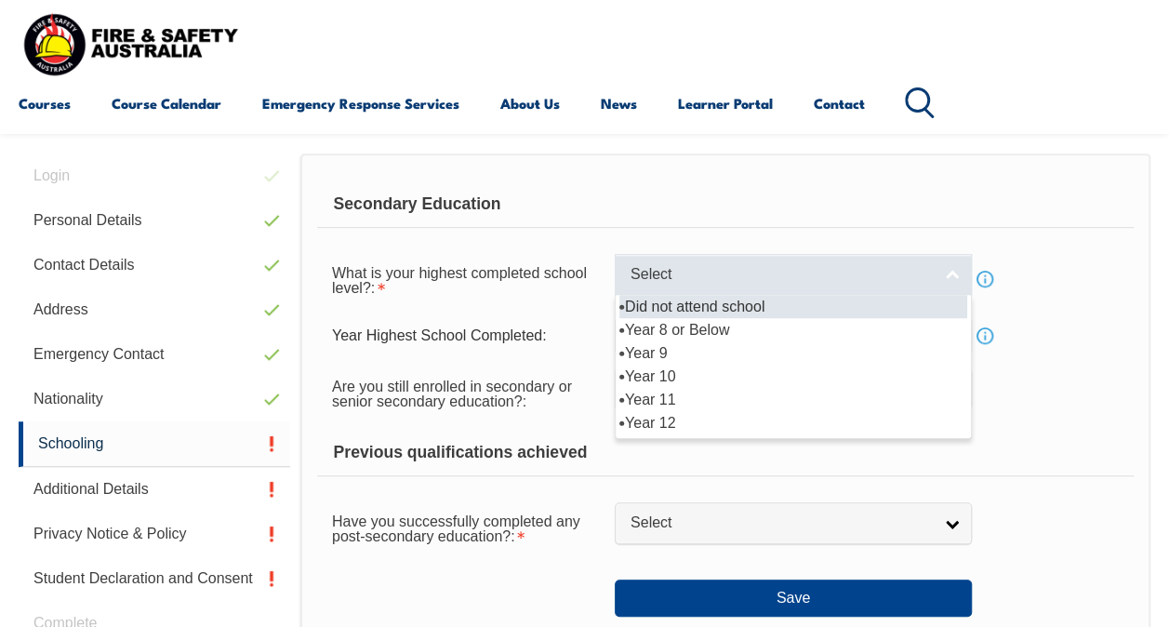
click at [660, 257] on link "Select" at bounding box center [793, 275] width 357 height 42
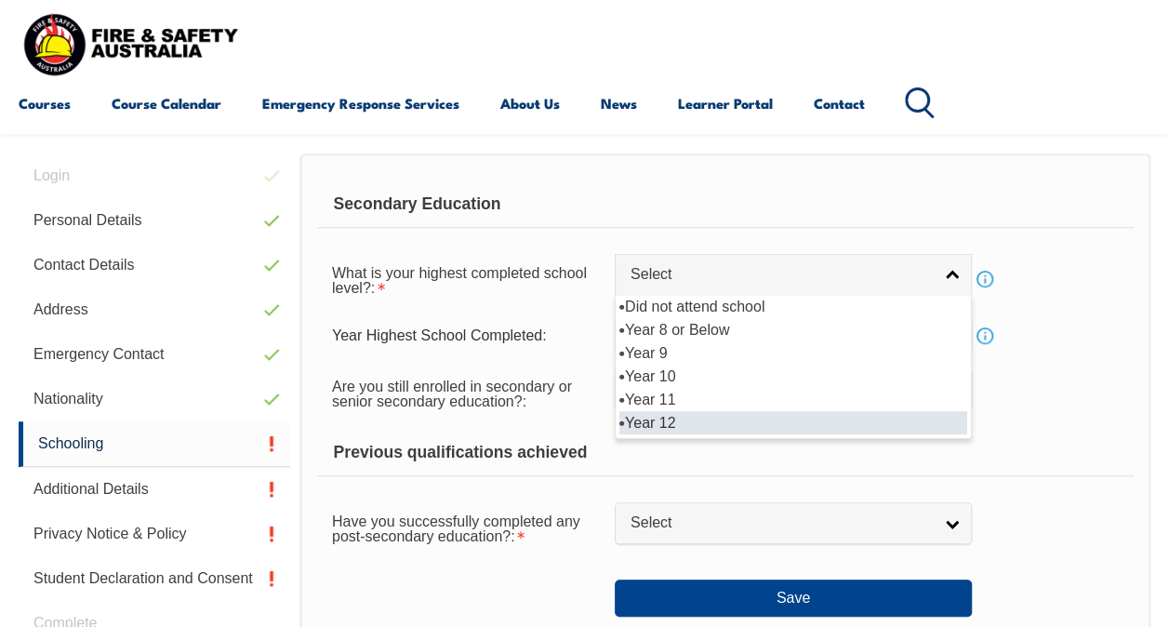
click at [682, 417] on li "Year 12" at bounding box center [793, 422] width 348 height 23
select select "12"
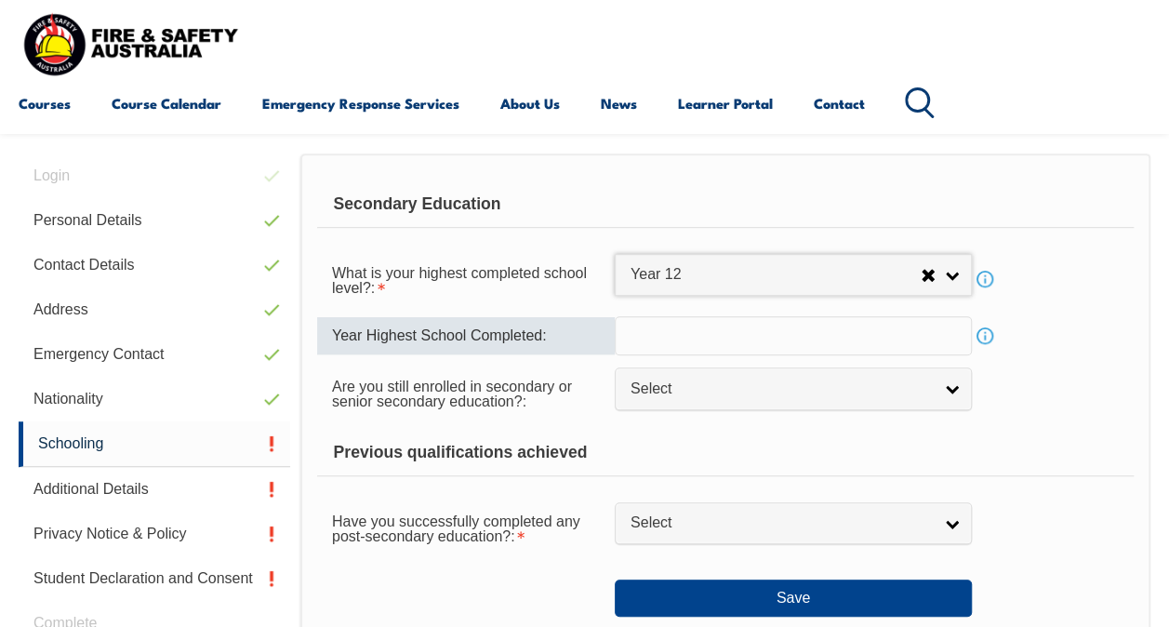
click at [632, 344] on input "text" at bounding box center [793, 335] width 357 height 39
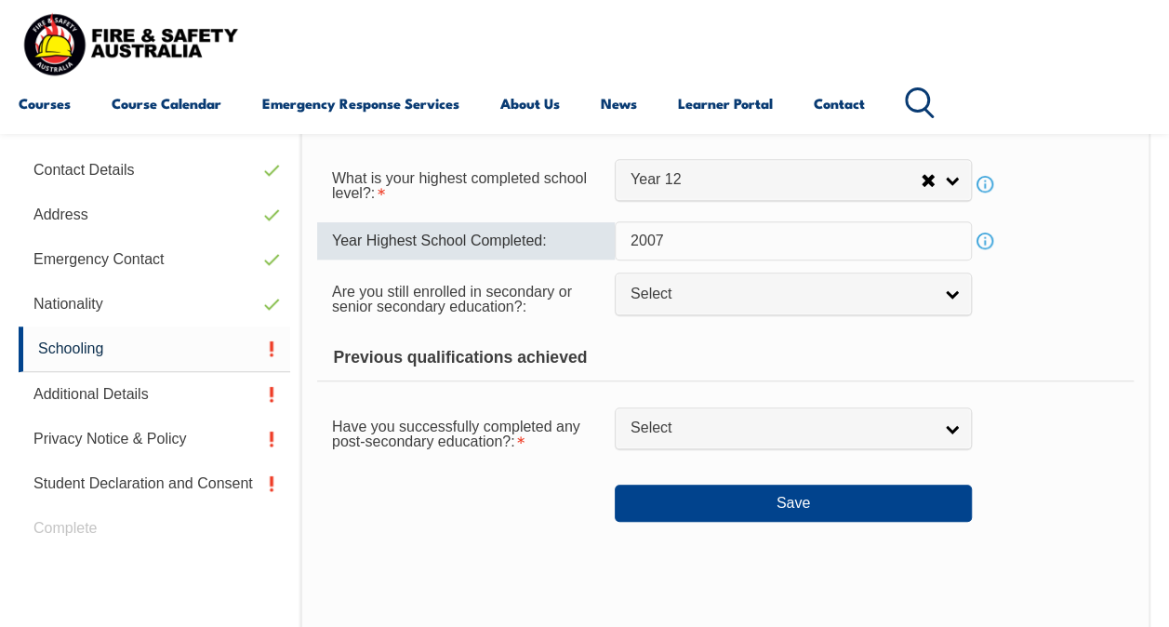
scroll to position [547, 0]
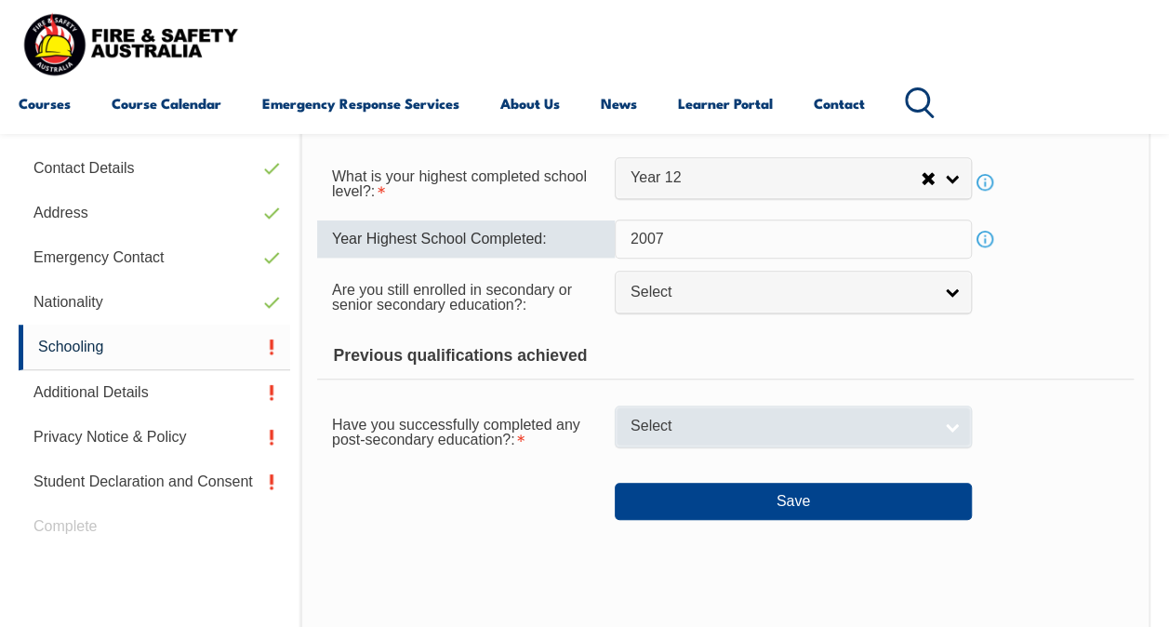
type input "2007"
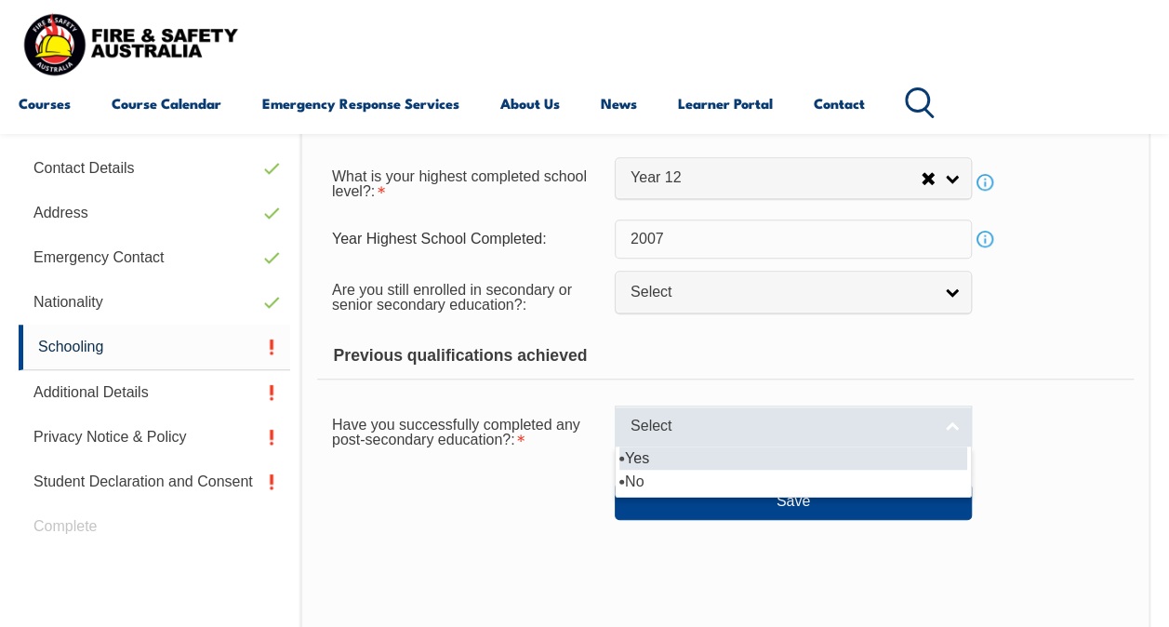
click at [721, 431] on span "Select" at bounding box center [780, 427] width 301 height 20
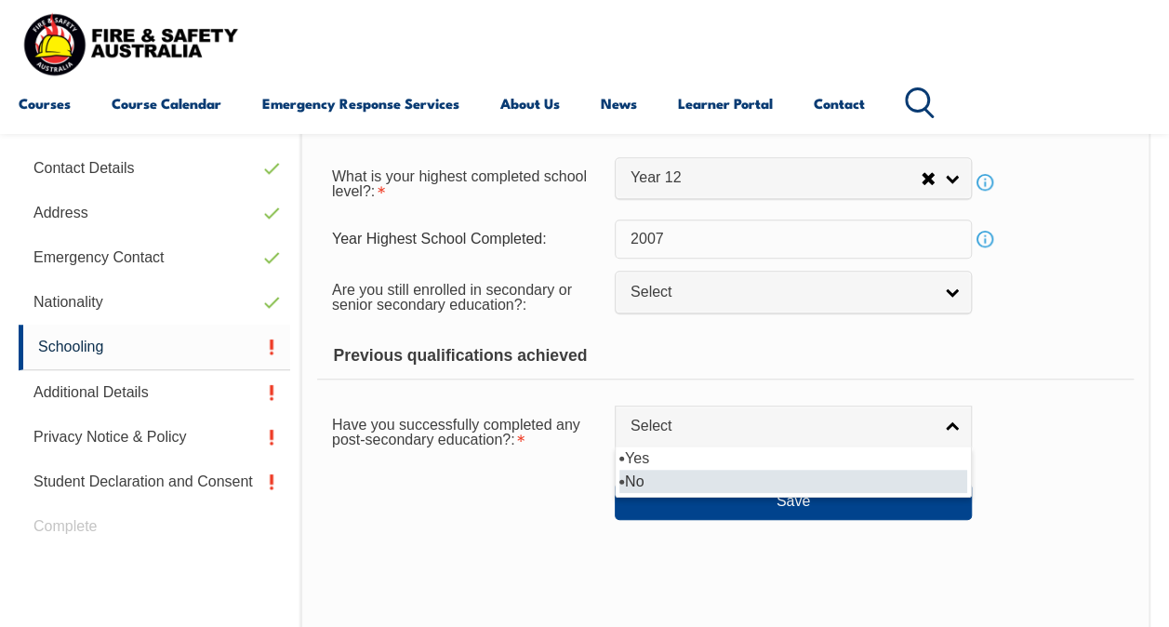
click at [719, 477] on li "No" at bounding box center [793, 481] width 348 height 23
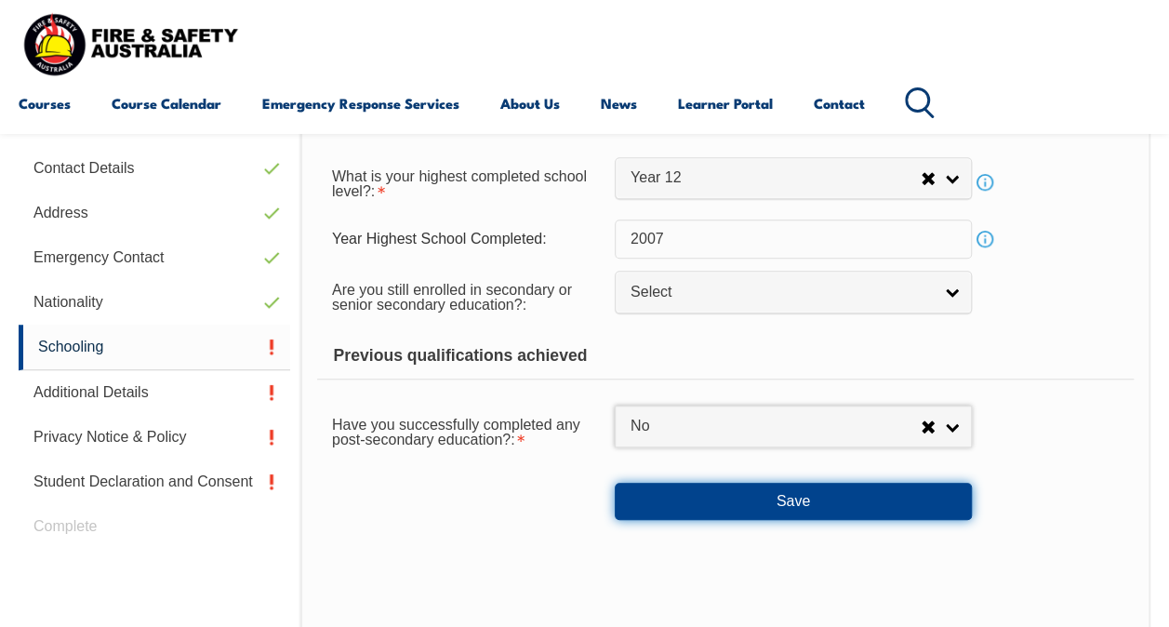
click at [708, 485] on button "Save" at bounding box center [793, 501] width 357 height 37
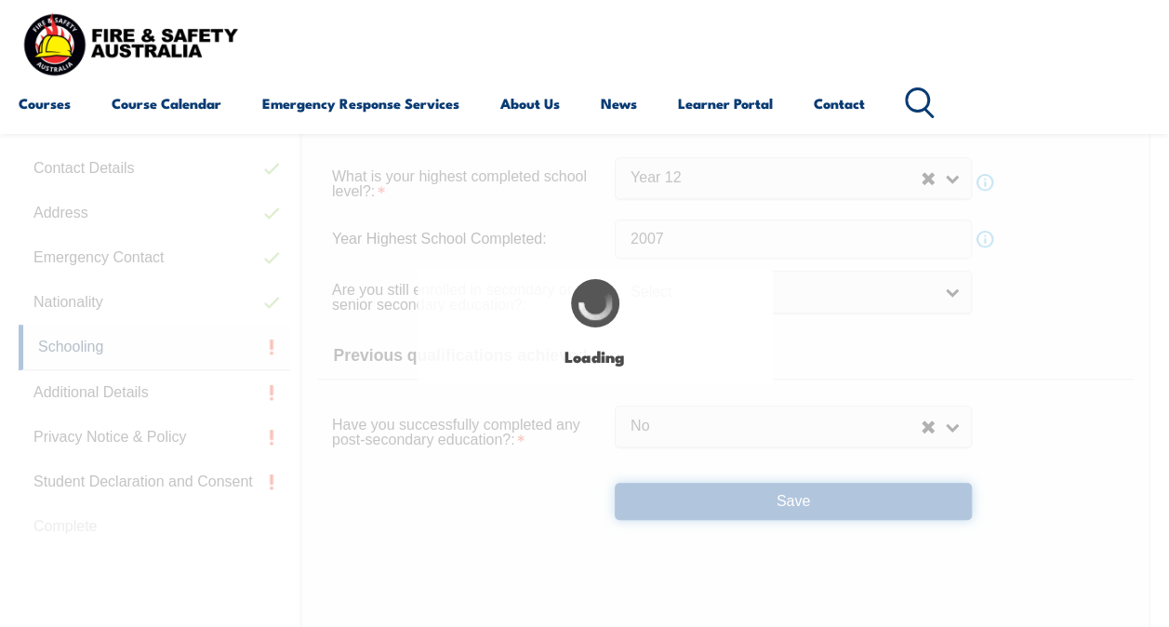
select select "false"
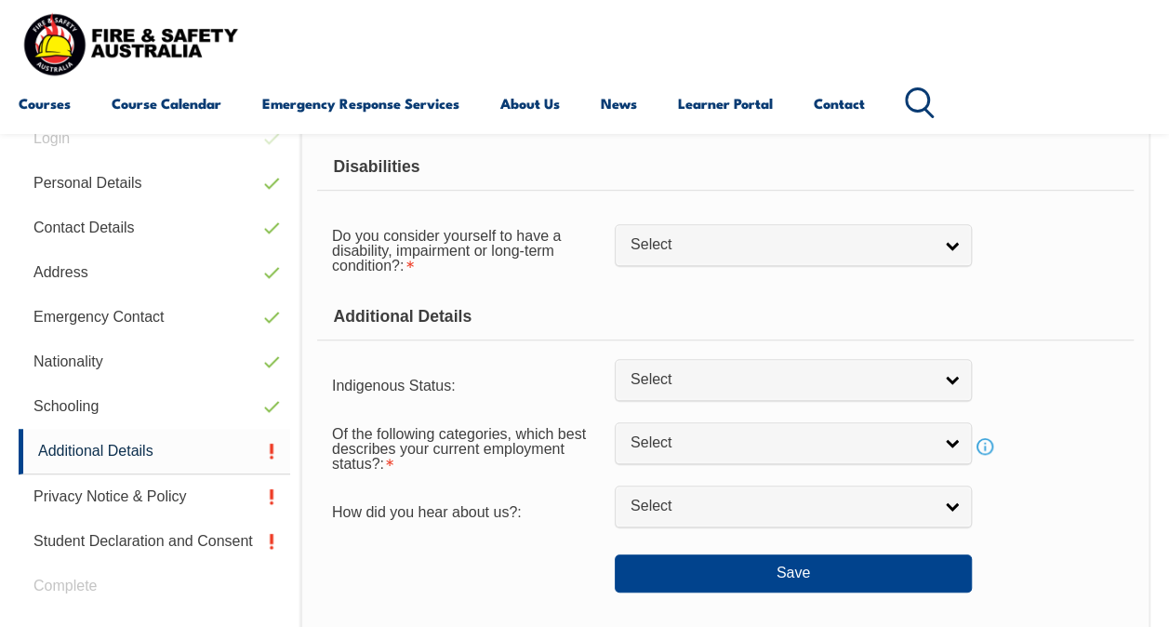
scroll to position [451, 0]
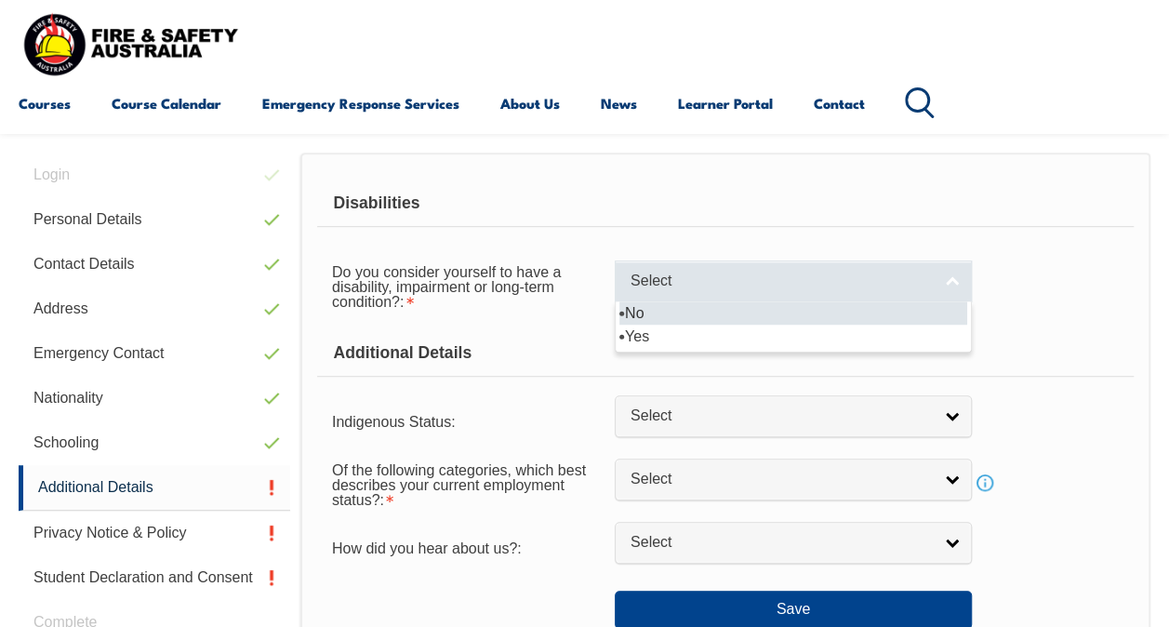
click at [709, 281] on span "Select" at bounding box center [780, 281] width 301 height 20
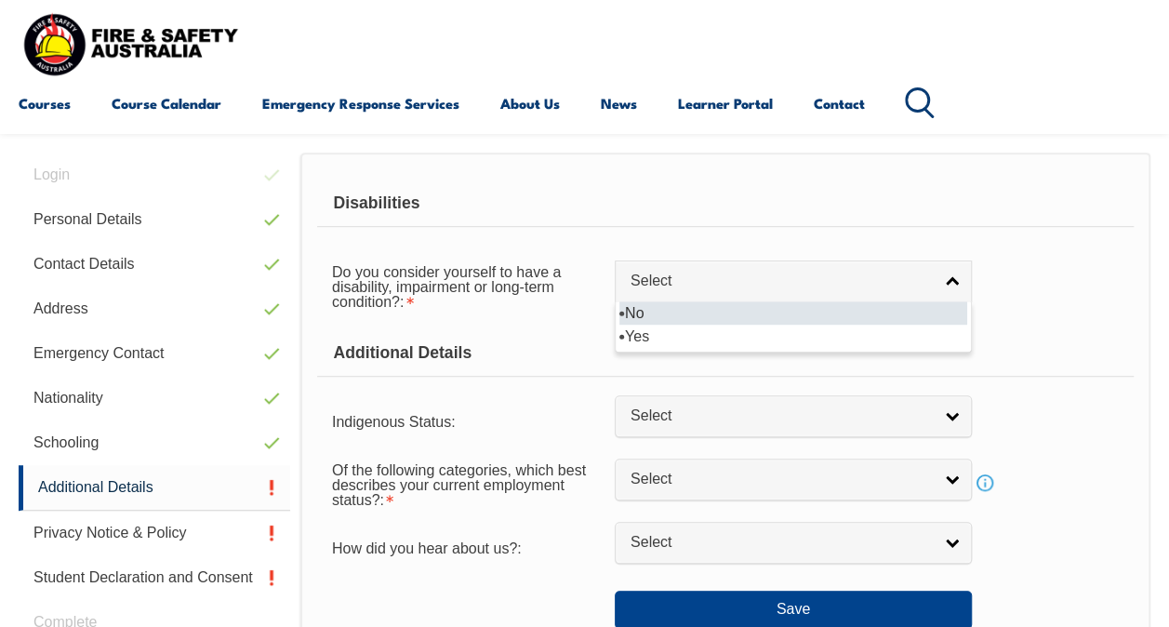
click at [694, 321] on li "No" at bounding box center [793, 312] width 348 height 23
select select "false"
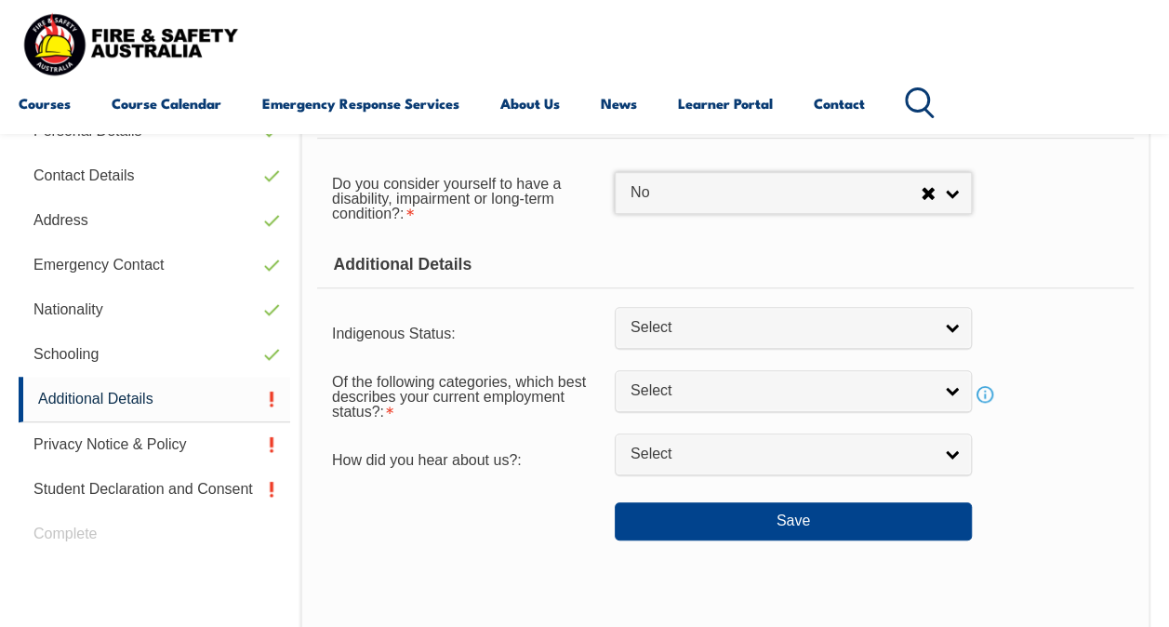
scroll to position [541, 0]
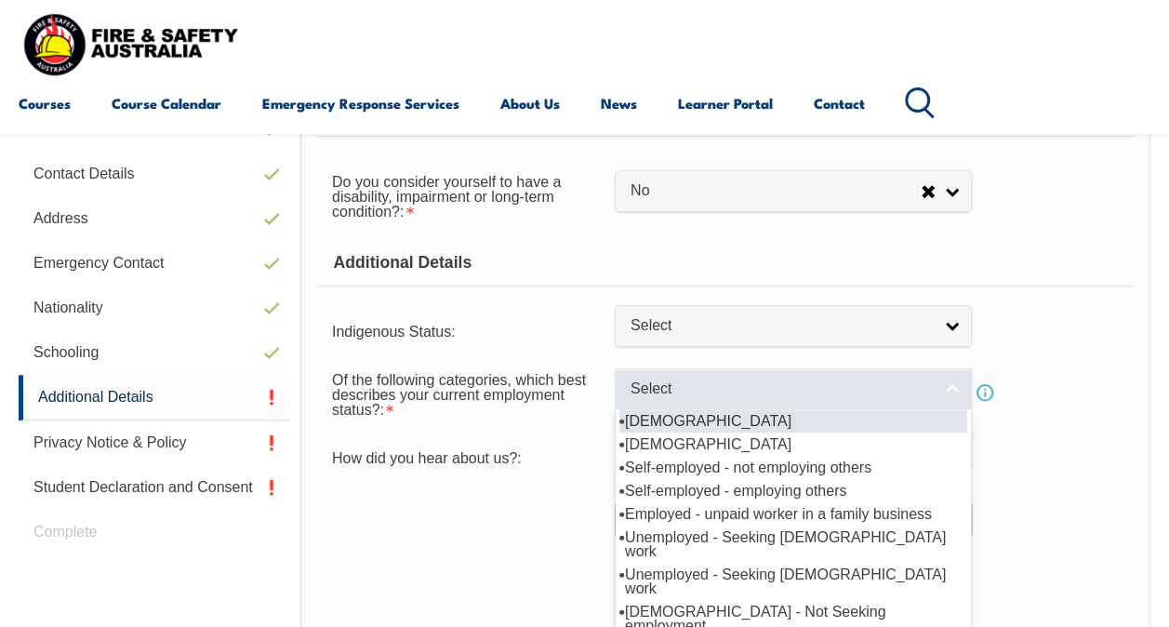
click at [660, 379] on span "Select" at bounding box center [780, 389] width 301 height 20
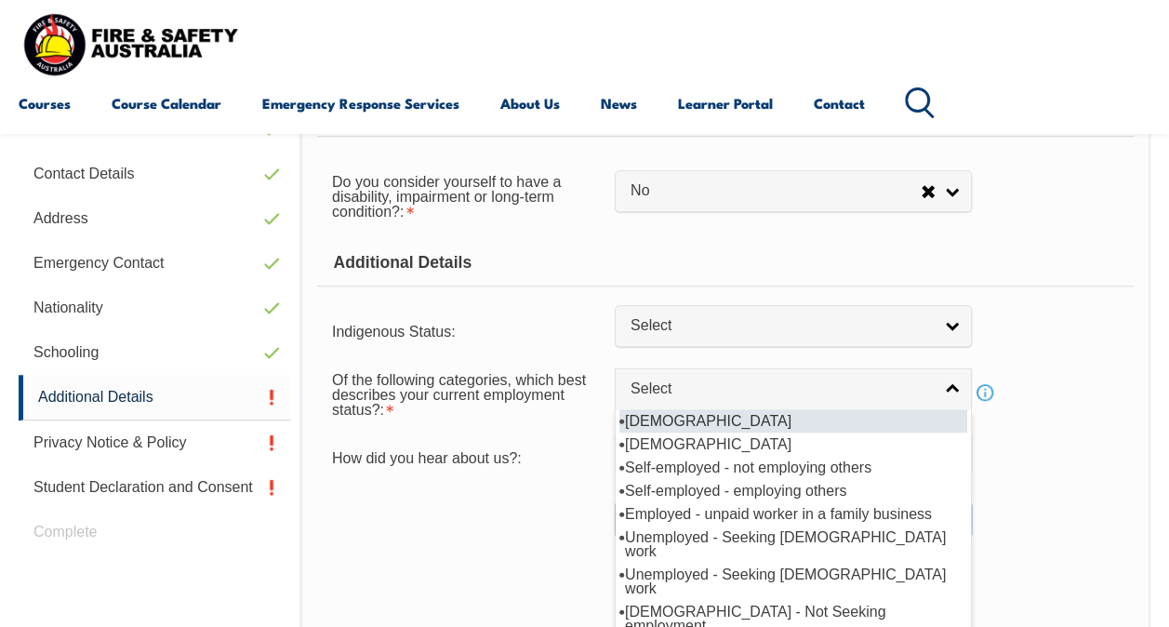
click at [665, 415] on li "[DEMOGRAPHIC_DATA]" at bounding box center [793, 420] width 348 height 23
select select "1"
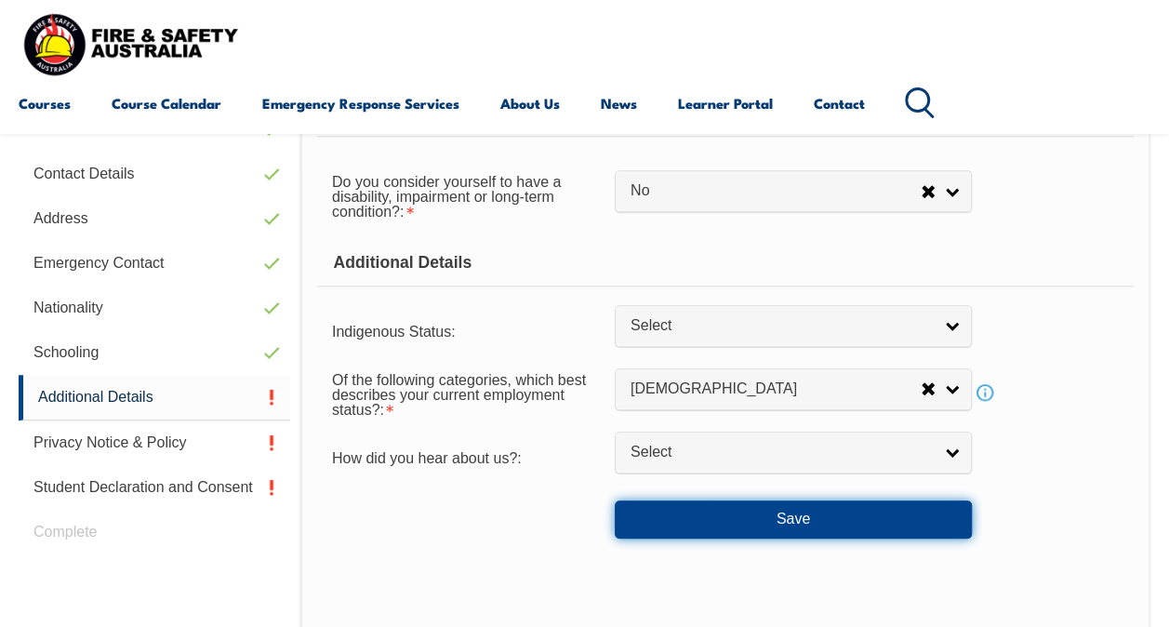
click at [679, 513] on button "Save" at bounding box center [793, 518] width 357 height 37
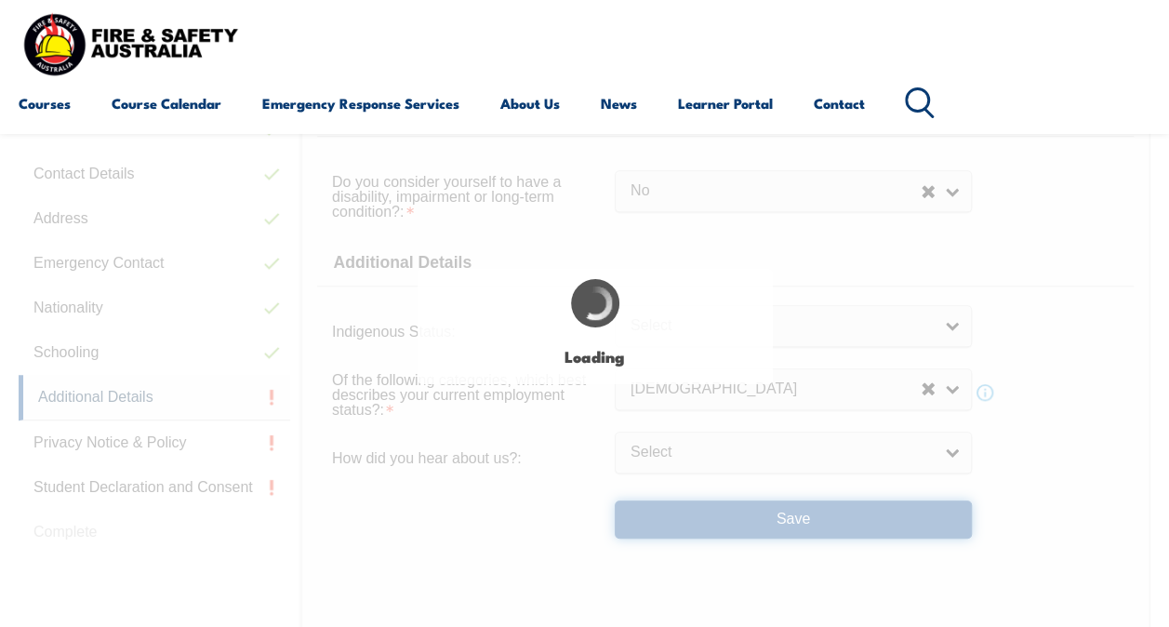
select select "false"
select select
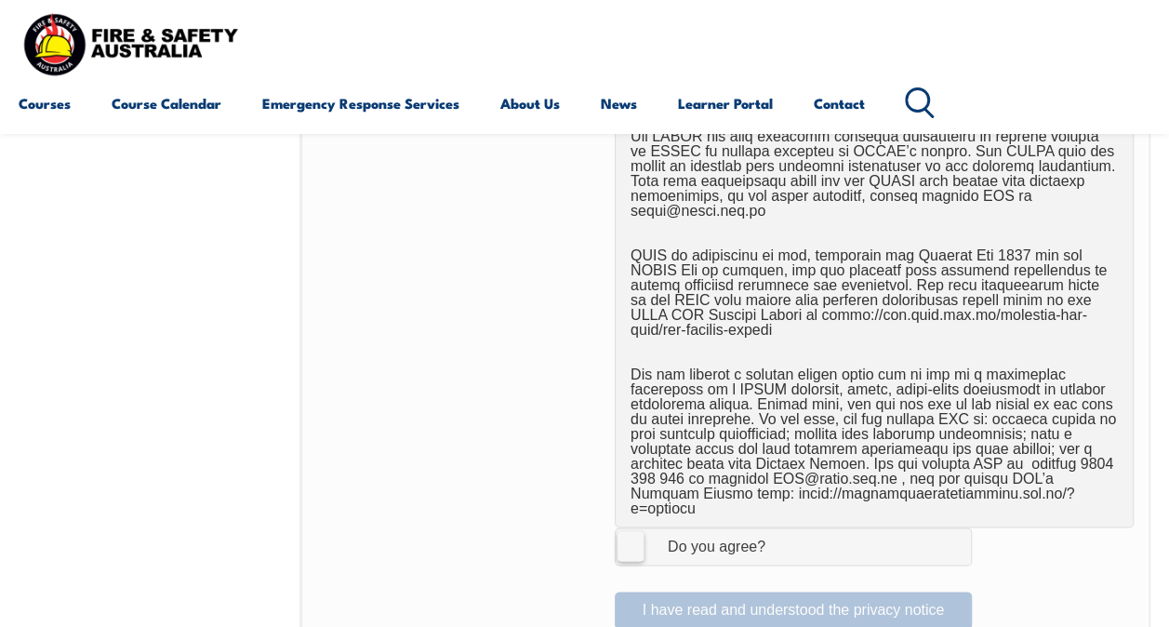
scroll to position [1149, 0]
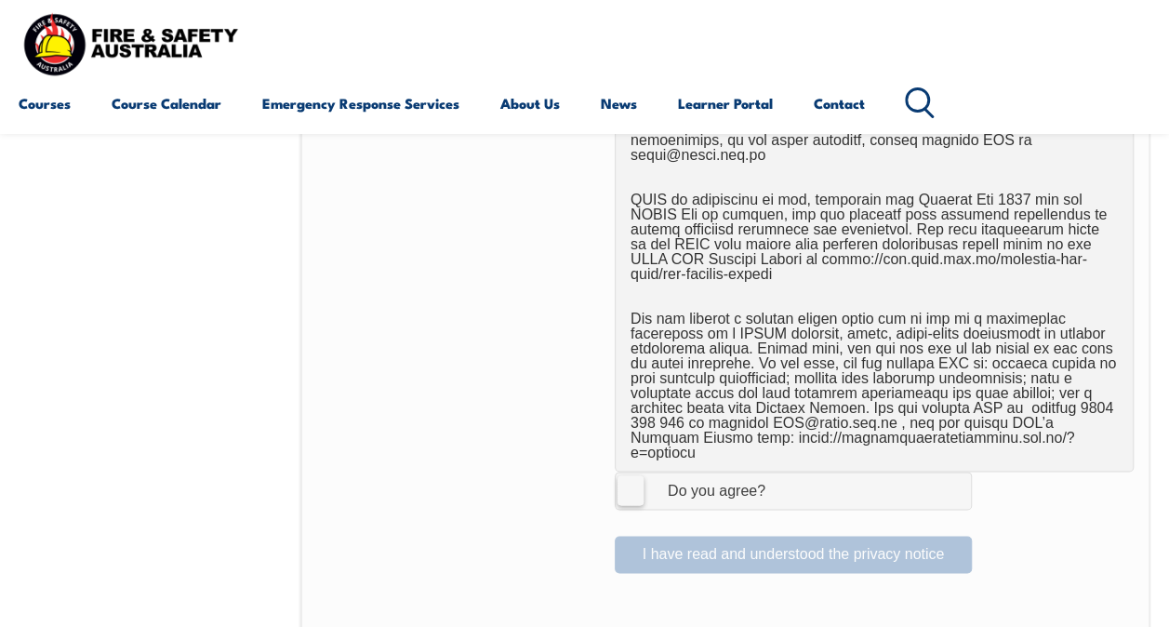
click at [630, 478] on form "I Agree Do you agree? I have read and understood the privacy notice" at bounding box center [725, 42] width 816 height 1061
click at [629, 471] on label "I Agree Do you agree?" at bounding box center [793, 489] width 357 height 37
click at [780, 472] on input "I Agree Do you agree?" at bounding box center [796, 489] width 32 height 35
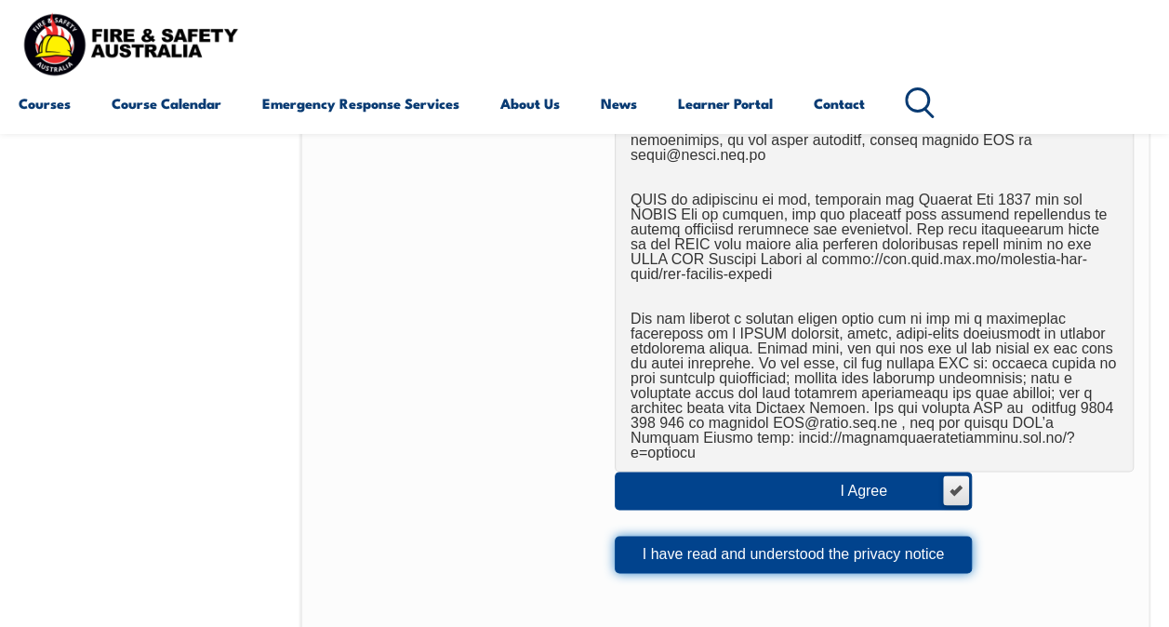
click at [683, 536] on button "I have read and understood the privacy notice" at bounding box center [793, 554] width 357 height 37
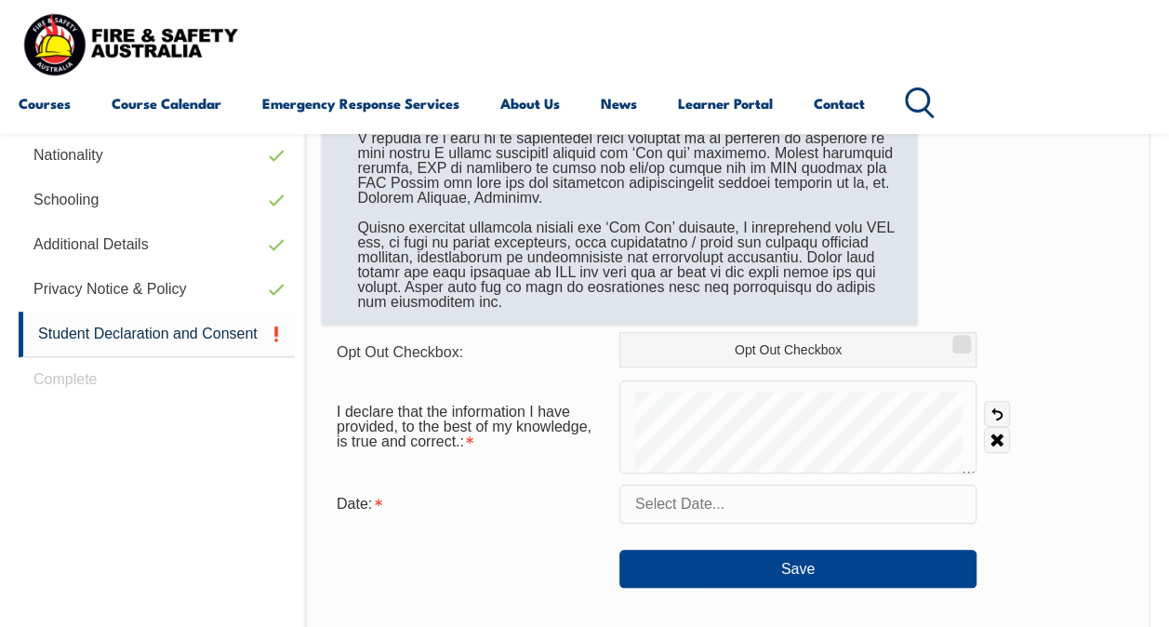
scroll to position [692, 0]
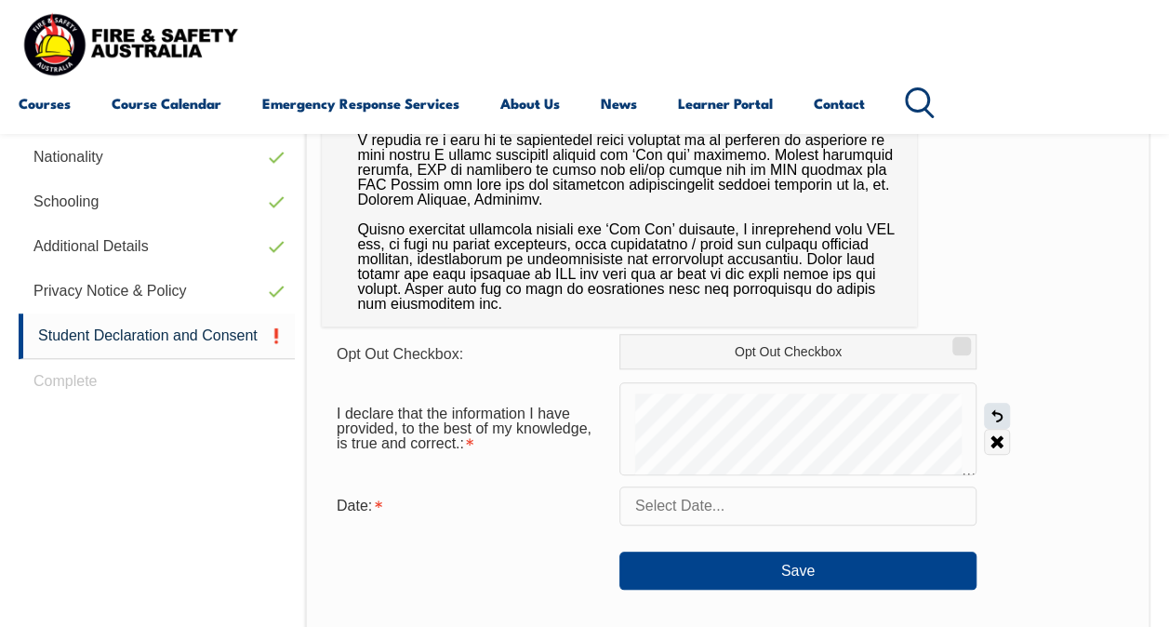
click at [998, 409] on link "Undo" at bounding box center [997, 416] width 26 height 26
click at [995, 409] on link "Undo" at bounding box center [997, 416] width 26 height 26
click at [992, 415] on link "Undo" at bounding box center [997, 416] width 26 height 26
click at [989, 411] on link "Undo" at bounding box center [997, 416] width 26 height 26
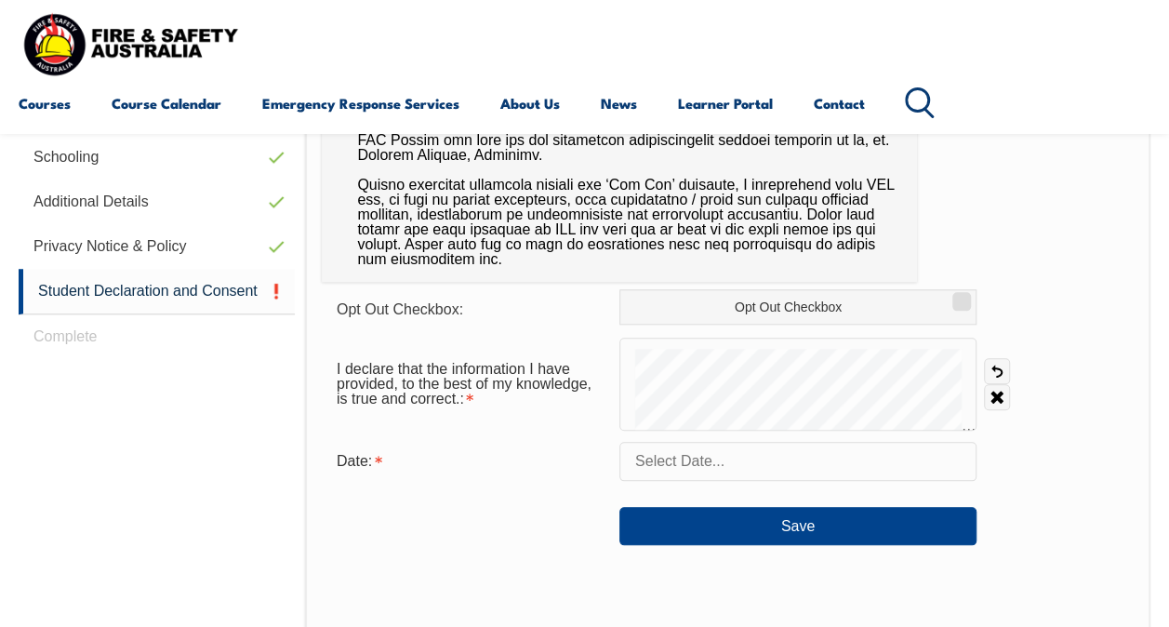
scroll to position [736, 0]
click at [994, 362] on link "Undo" at bounding box center [997, 371] width 26 height 26
click at [991, 363] on link "Undo" at bounding box center [997, 371] width 26 height 26
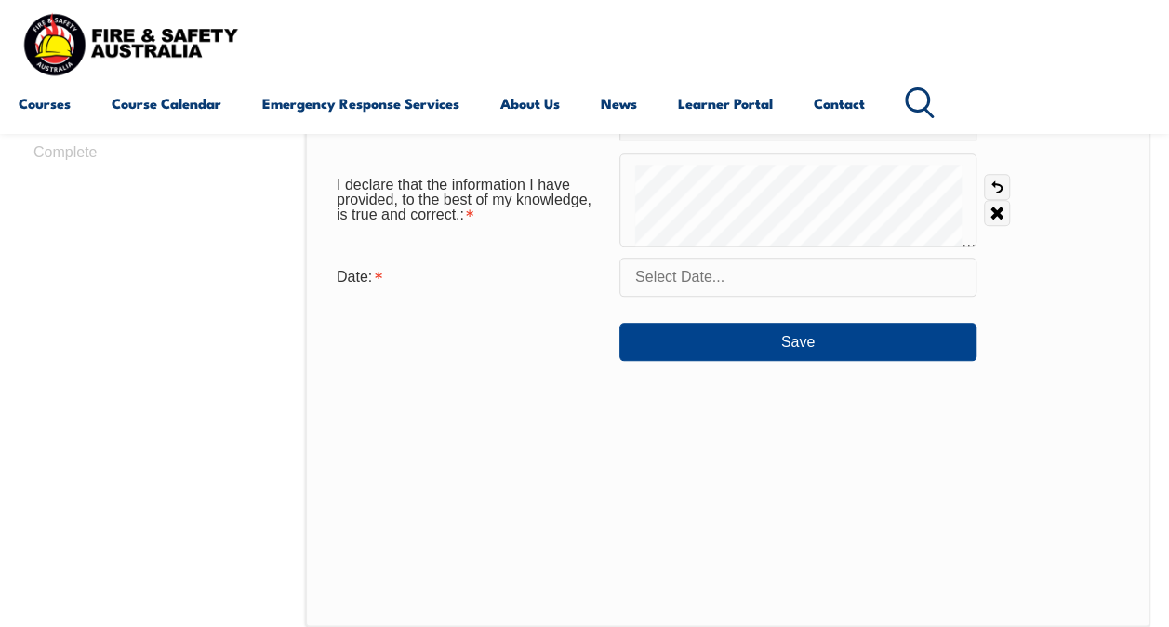
scroll to position [924, 0]
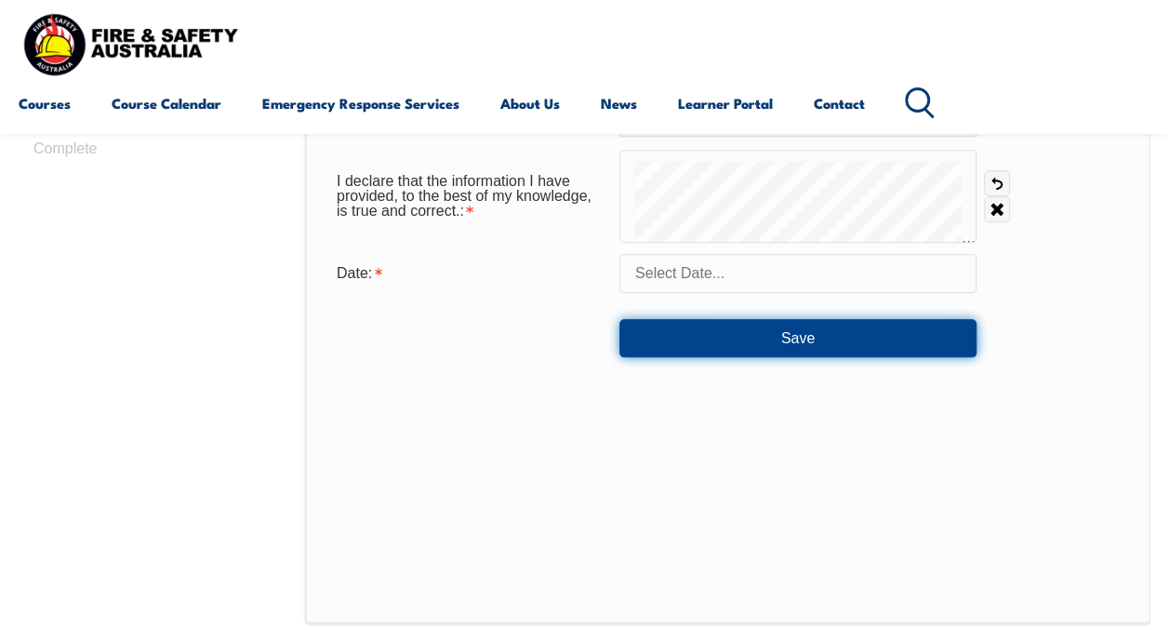
click at [670, 337] on button "Save" at bounding box center [797, 337] width 357 height 37
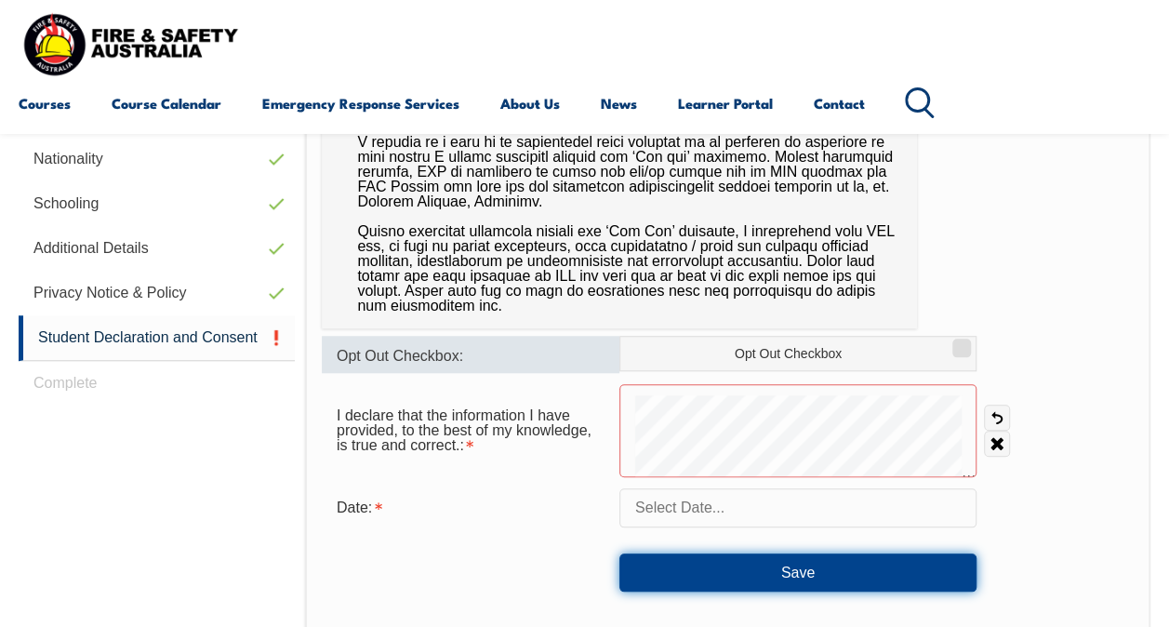
scroll to position [690, 0]
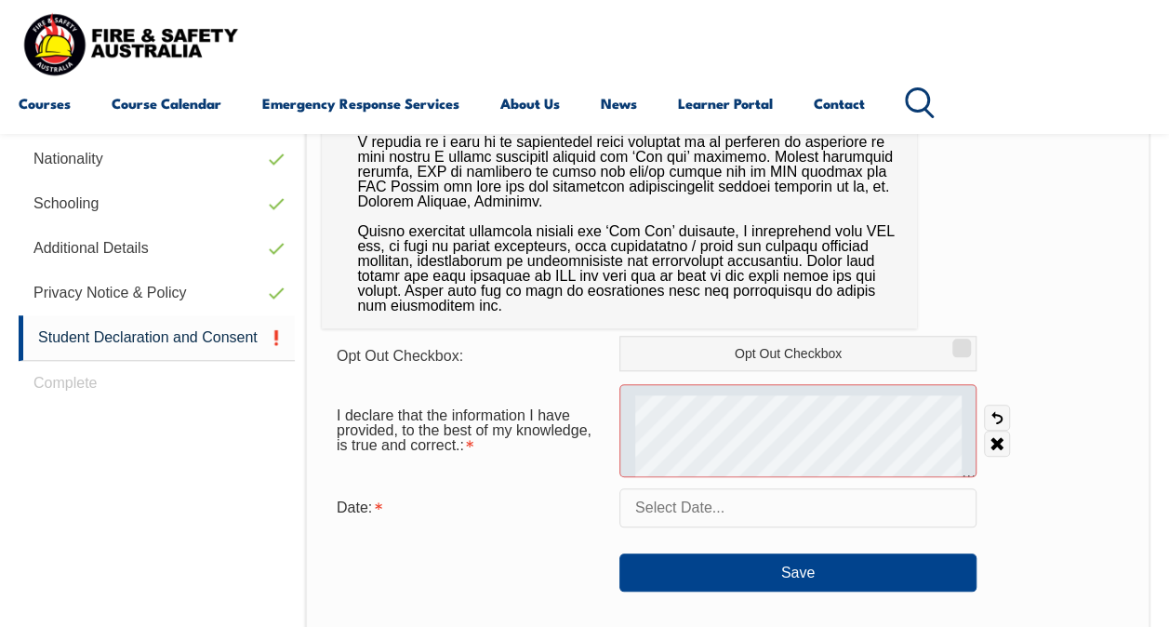
click at [736, 427] on div at bounding box center [797, 430] width 357 height 93
click at [727, 427] on div at bounding box center [797, 430] width 357 height 93
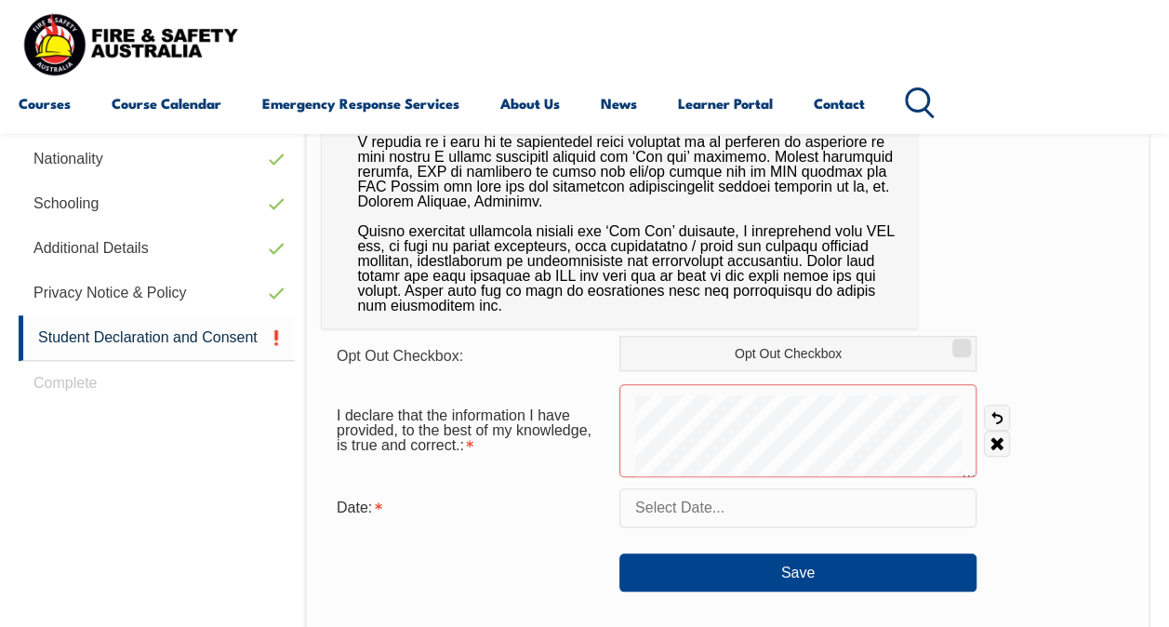
drag, startPoint x: 766, startPoint y: 391, endPoint x: 682, endPoint y: 480, distance: 121.7
click at [682, 480] on form "Opt Out Checkbox: Opt Out Checkbox I declare that the information I have provid…" at bounding box center [728, 464] width 812 height 256
click at [993, 420] on link "Undo" at bounding box center [997, 417] width 26 height 26
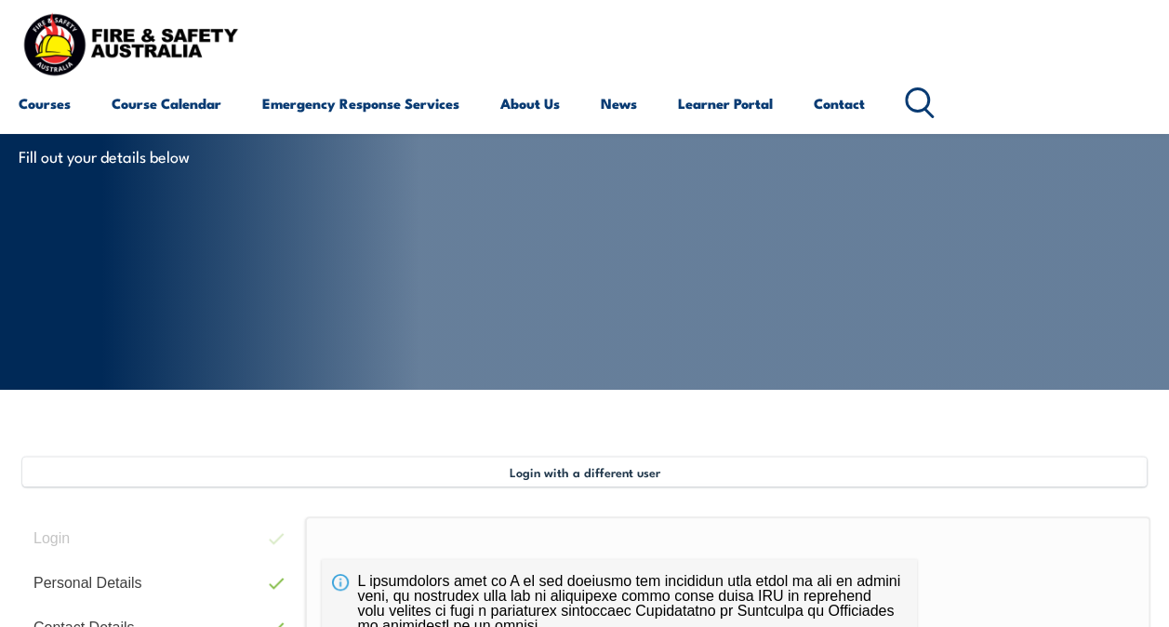
scroll to position [86, 0]
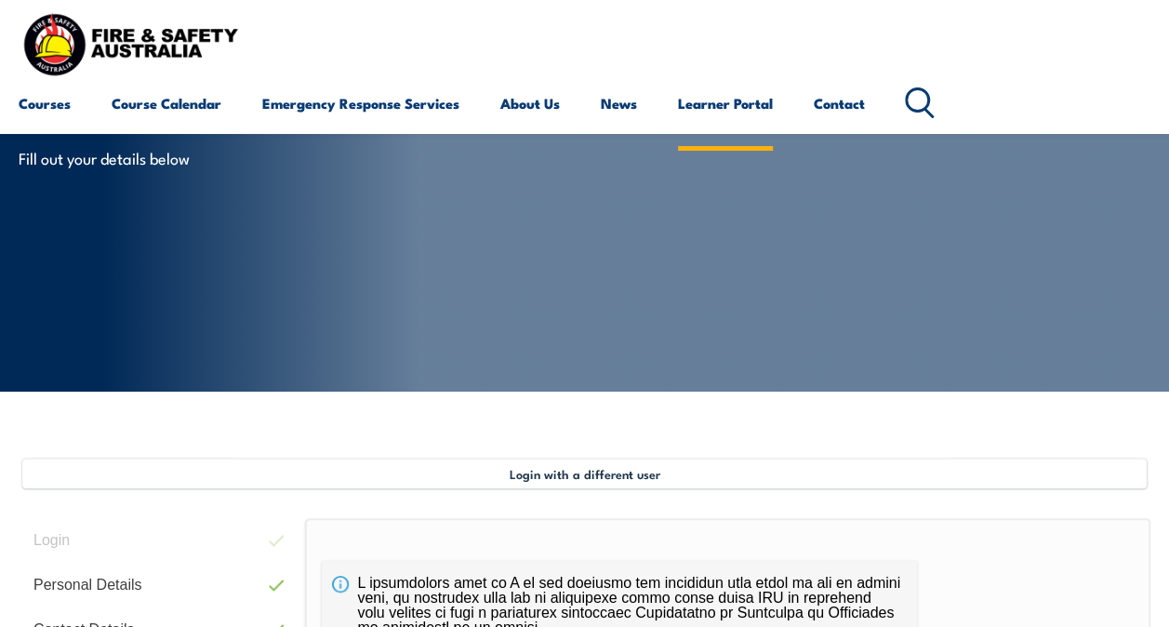
click at [712, 110] on link "Learner Portal" at bounding box center [725, 103] width 95 height 45
